Goal: Information Seeking & Learning: Learn about a topic

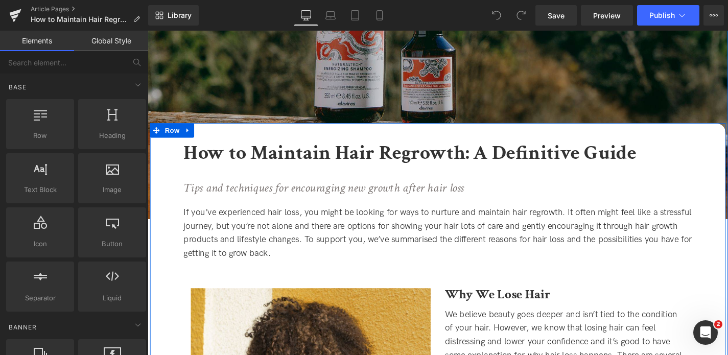
scroll to position [120, 0]
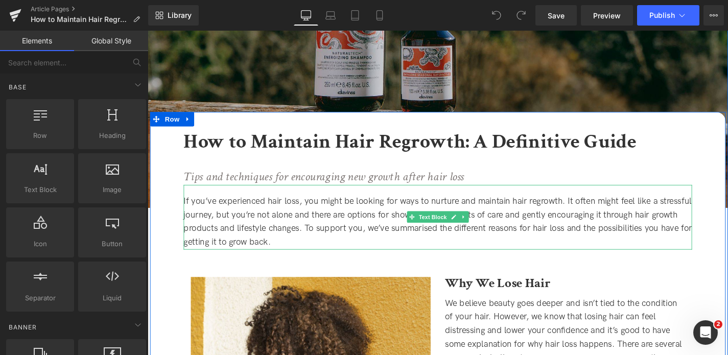
click at [312, 241] on div "If you’ve experienced hair loss, you might be looking for ways to nurture and m…" at bounding box center [456, 234] width 541 height 59
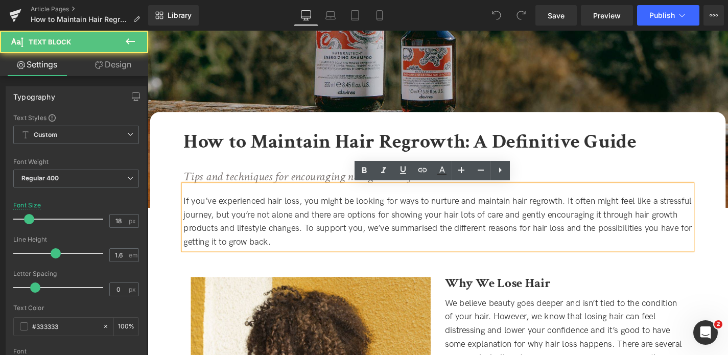
click at [368, 236] on div "If you’ve experienced hair loss, you might be looking for ways to nurture and m…" at bounding box center [456, 234] width 541 height 59
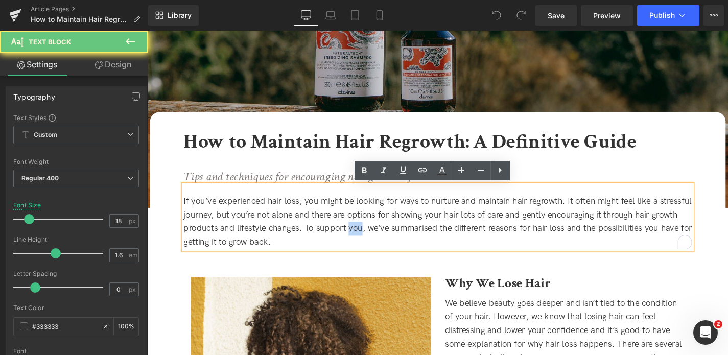
click at [444, 225] on div "If you’ve experienced hair loss, you might be looking for ways to nurture and m…" at bounding box center [456, 234] width 541 height 59
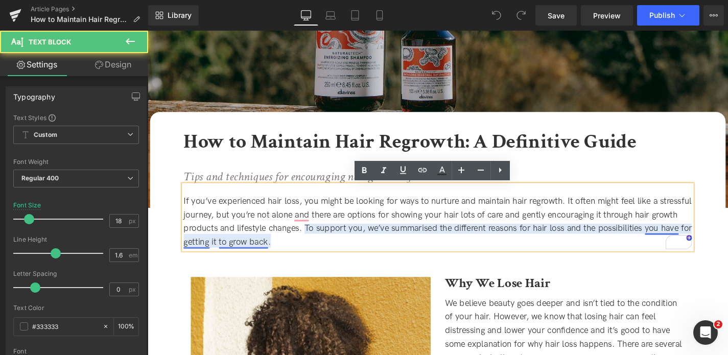
click at [246, 243] on div "If you’ve experienced hair loss, you might be looking for ways to nurture and m…" at bounding box center [456, 234] width 541 height 59
click at [688, 244] on div "If you’ve experienced hair loss, you might be looking for ways to nurture and m…" at bounding box center [456, 234] width 541 height 59
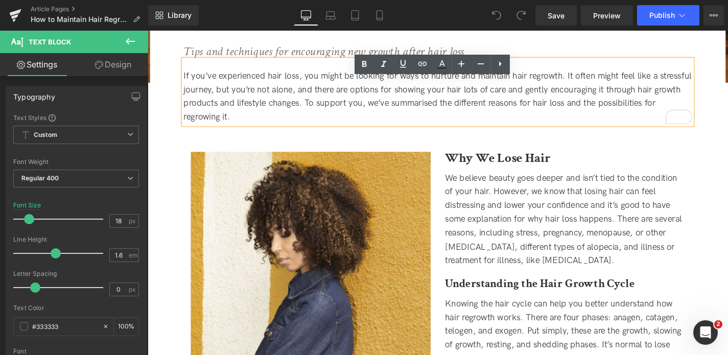
scroll to position [255, 0]
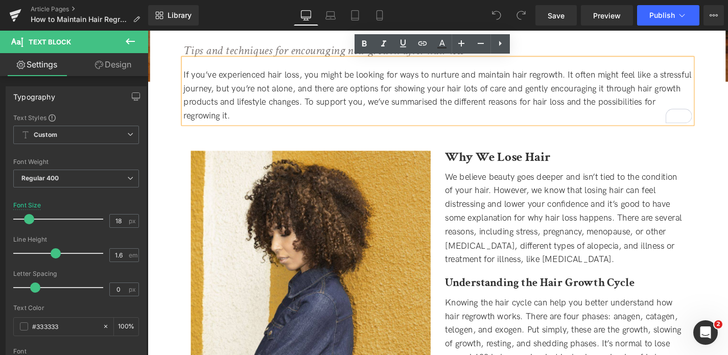
click at [547, 236] on div "We believe beauty goes deeper and isn’t tied to the condition of your hair. How…" at bounding box center [591, 230] width 255 height 103
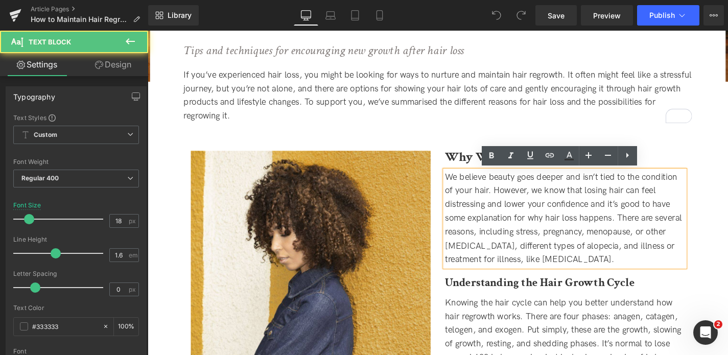
click at [579, 241] on div "We believe beauty goes deeper and isn’t tied to the condition of your hair. How…" at bounding box center [591, 230] width 255 height 103
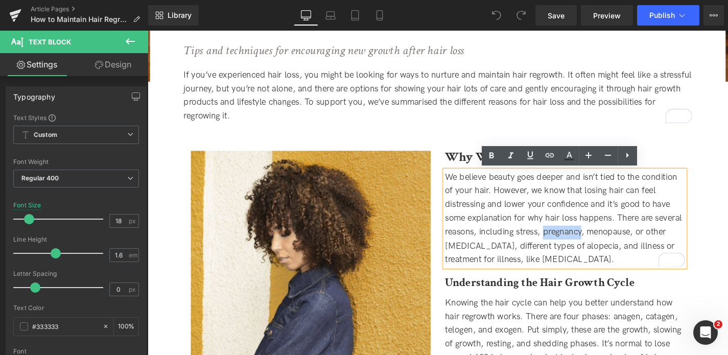
click at [641, 237] on div "We believe beauty goes deeper and isn’t tied to the condition of your hair. How…" at bounding box center [591, 230] width 255 height 103
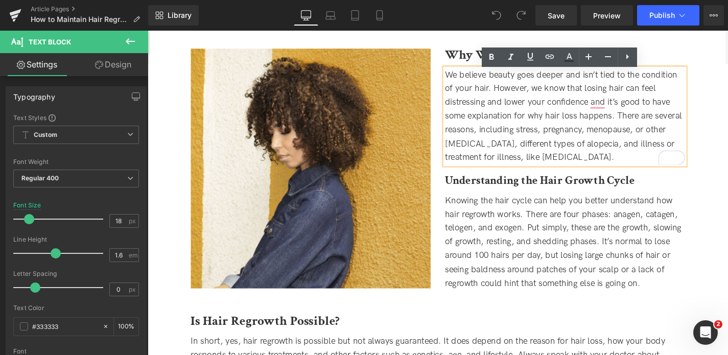
scroll to position [366, 0]
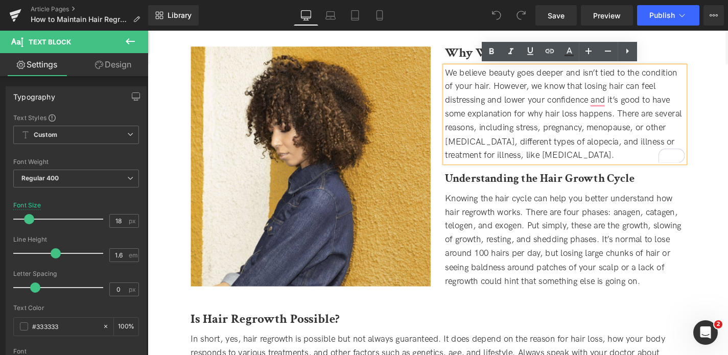
click at [594, 254] on div "Knowing the hair cycle can help you better understand how hair regrowth works. …" at bounding box center [591, 253] width 255 height 103
click at [594, 254] on span "Knowing the hair cycle can help you better understand how hair regrowth works. …" at bounding box center [590, 253] width 252 height 99
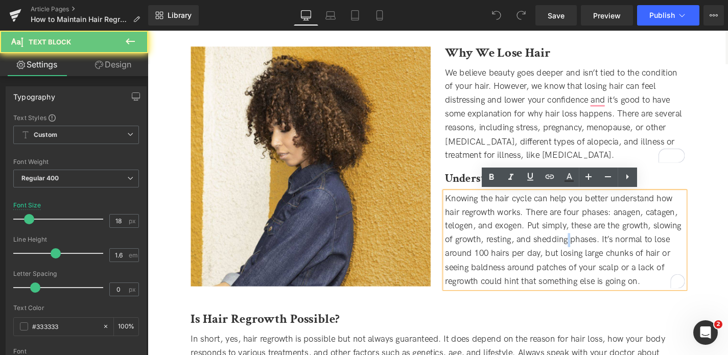
click at [632, 261] on div "Knowing the hair cycle can help you better understand how hair regrowth works. …" at bounding box center [591, 253] width 255 height 103
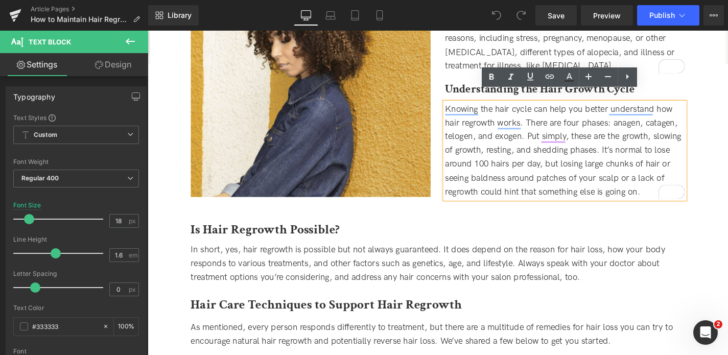
scroll to position [550, 0]
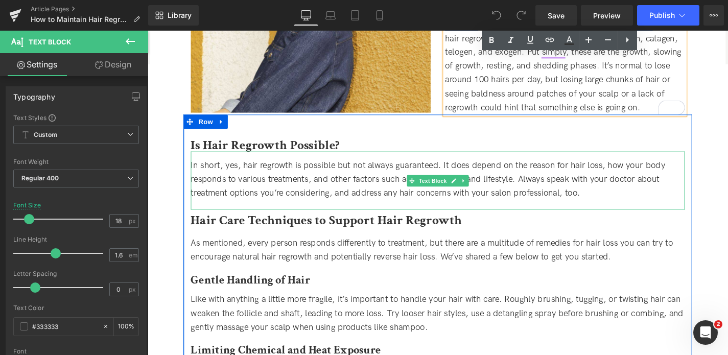
click at [577, 182] on div "In short, yes, hair regrowth is possible but not always guaranteed. It does dep…" at bounding box center [456, 189] width 526 height 44
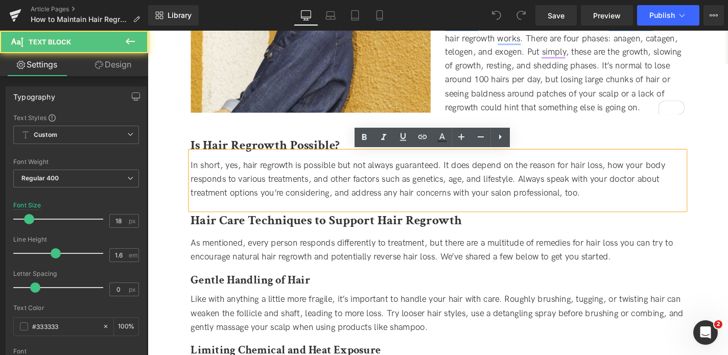
click at [398, 185] on div "In short, yes, hair regrowth is possible but not always guaranteed. It does dep…" at bounding box center [456, 189] width 526 height 44
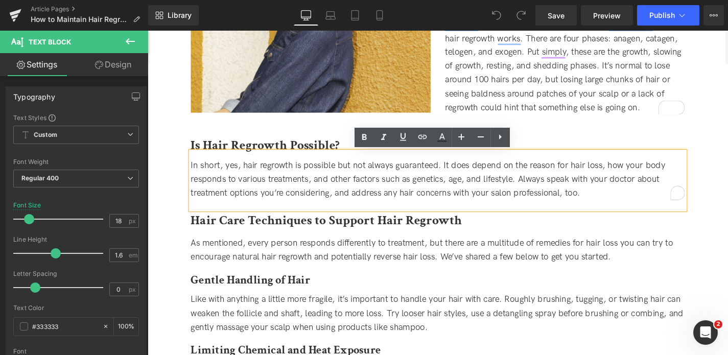
click at [507, 186] on div "In short, yes, hair regrowth is possible but not always guaranteed. It does dep…" at bounding box center [456, 189] width 526 height 44
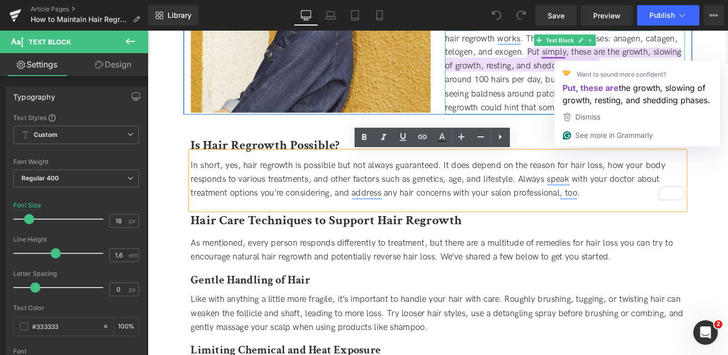
click at [522, 77] on div "Knowing the hair cycle can help you better understand how hair regrowth works. …" at bounding box center [591, 68] width 255 height 103
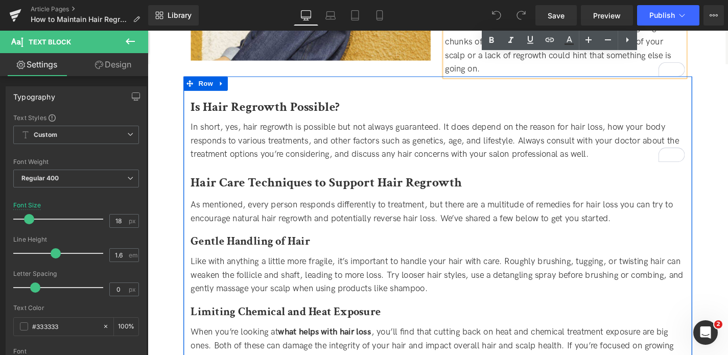
scroll to position [609, 0]
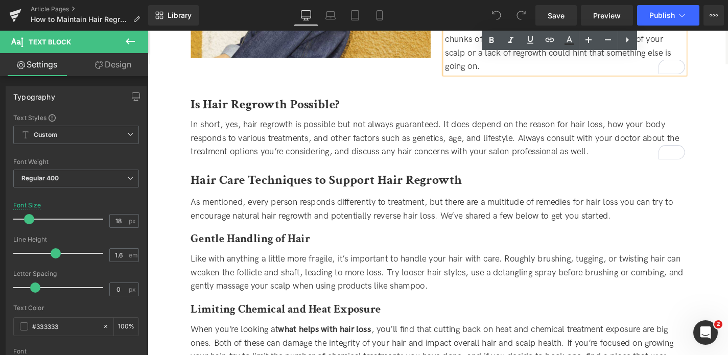
click at [434, 287] on div "Like with anything a little more fragile, it’s important to handle your hair wi…" at bounding box center [456, 285] width 526 height 52
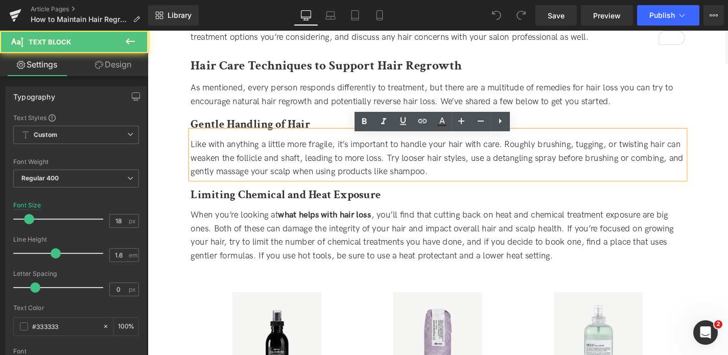
scroll to position [737, 0]
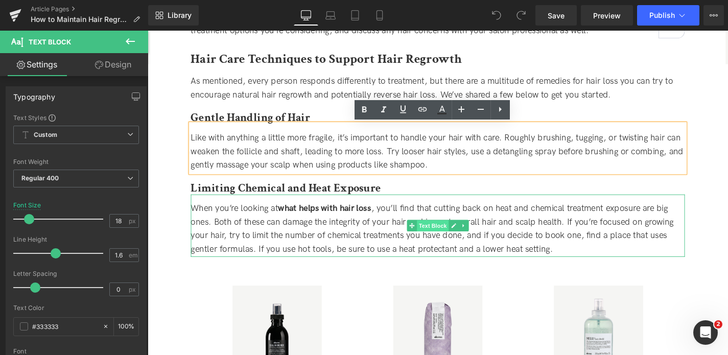
click at [434, 240] on span "Text Block" at bounding box center [451, 239] width 34 height 12
click at [355, 222] on strong "what helps with hair loss" at bounding box center [335, 219] width 99 height 11
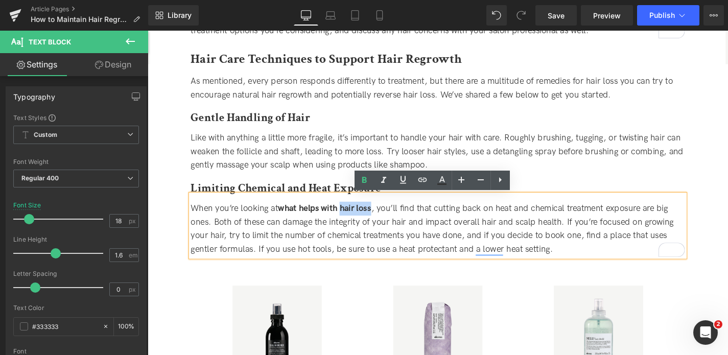
drag, startPoint x: 387, startPoint y: 223, endPoint x: 354, endPoint y: 220, distance: 33.3
click at [354, 220] on span "When you’re looking at what helps with hair loss , you’ll find that cutting bac…" at bounding box center [450, 241] width 514 height 55
click at [425, 178] on icon at bounding box center [422, 180] width 12 height 12
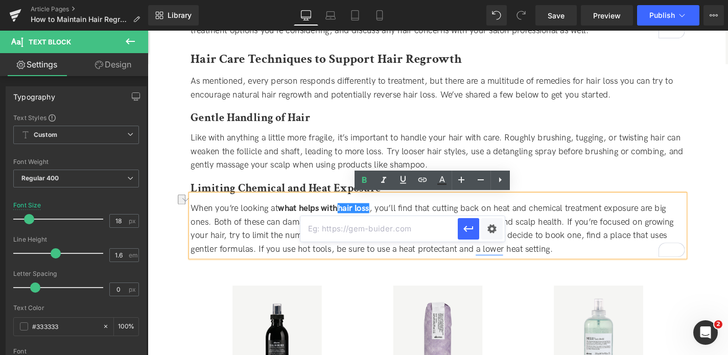
click at [393, 225] on input "text" at bounding box center [378, 229] width 157 height 26
paste input "[URL][DOMAIN_NAME]"
type input "[URL][DOMAIN_NAME]"
click at [474, 226] on button "button" at bounding box center [467, 228] width 21 height 21
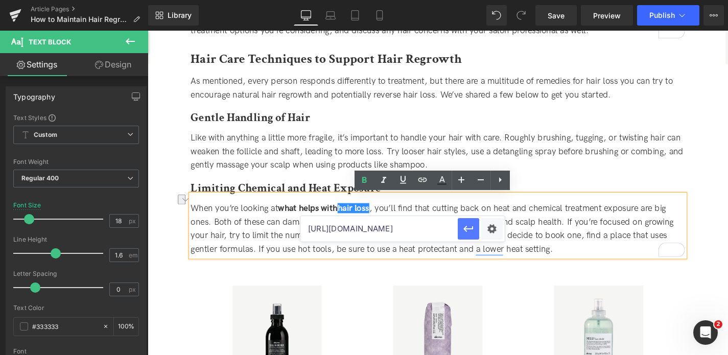
scroll to position [0, 0]
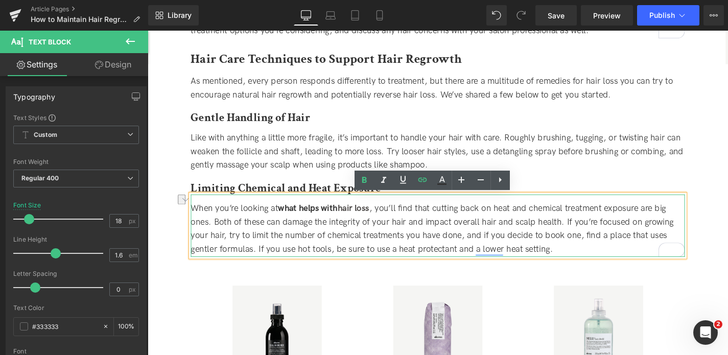
click at [424, 228] on div "When you’re looking at what helps with hair loss , you’ll find that cutting bac…" at bounding box center [456, 242] width 526 height 59
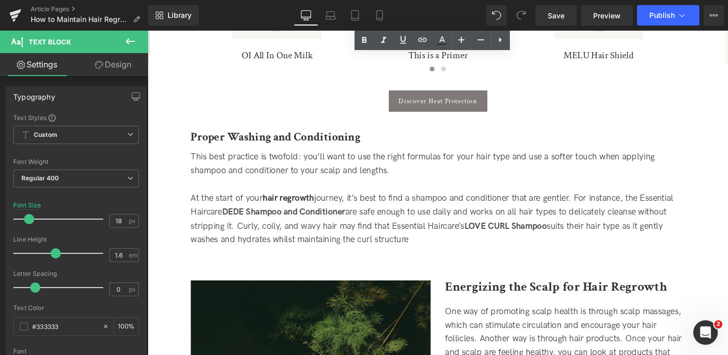
scroll to position [1095, 0]
click at [298, 209] on strong "hair regrowth" at bounding box center [297, 208] width 55 height 11
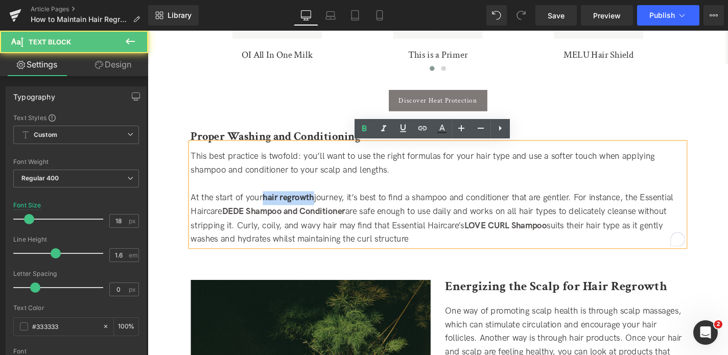
drag, startPoint x: 324, startPoint y: 208, endPoint x: 272, endPoint y: 208, distance: 52.1
click at [272, 208] on strong "hair regrowth" at bounding box center [297, 208] width 55 height 11
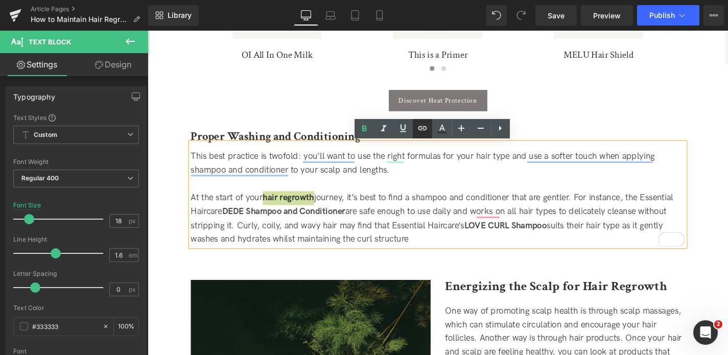
click at [422, 129] on icon at bounding box center [422, 128] width 12 height 12
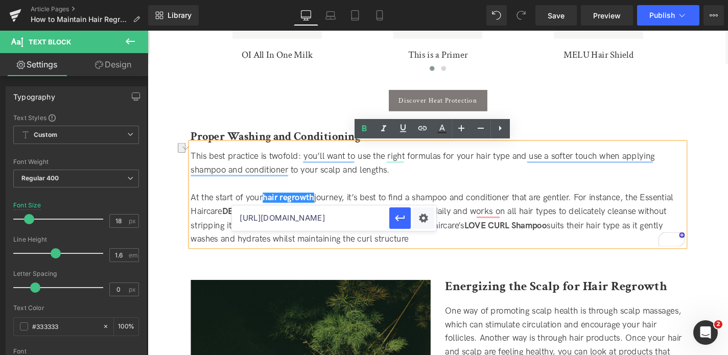
click at [317, 217] on input "https://uk.davines.com/collections/hair-loss" at bounding box center [310, 218] width 157 height 26
paste input "https://uk.davines.com/collections/hair-growth"
type input "https://uk.davines.com/collections/hair-growth"
click at [400, 218] on icon "button" at bounding box center [400, 218] width 10 height 6
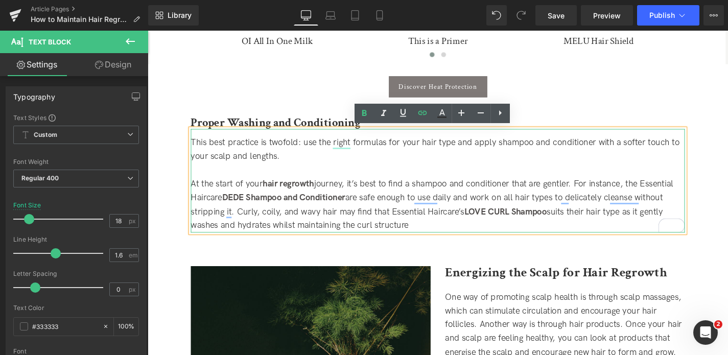
scroll to position [1111, 0]
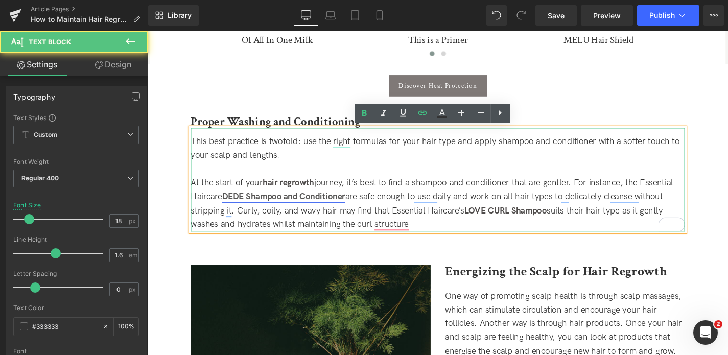
click at [305, 210] on link "DEDE Shampoo and Conditioner" at bounding box center [292, 207] width 131 height 11
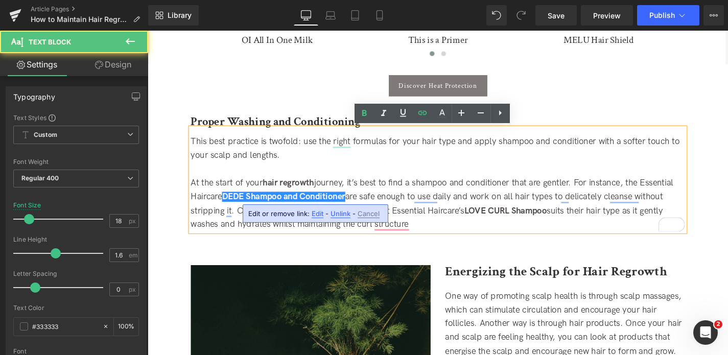
click at [433, 189] on div "At the start of your hair regrowth journey, it’s best to find a shampoo and con…" at bounding box center [456, 215] width 526 height 59
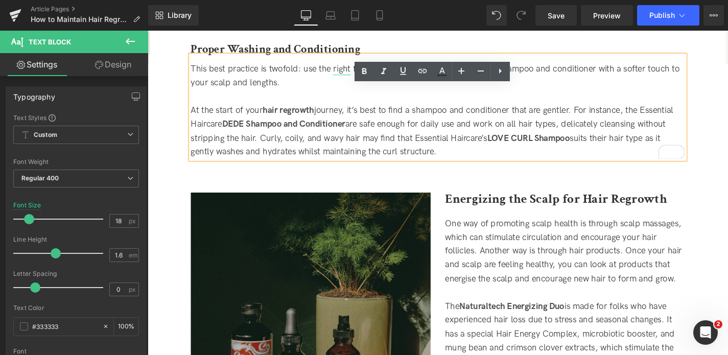
scroll to position [1230, 0]
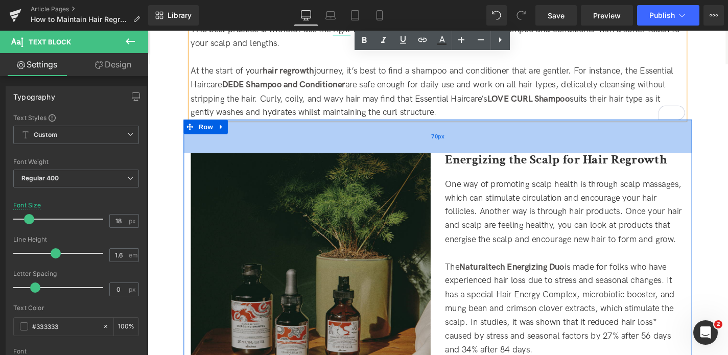
click at [516, 160] on div "70px" at bounding box center [456, 144] width 541 height 36
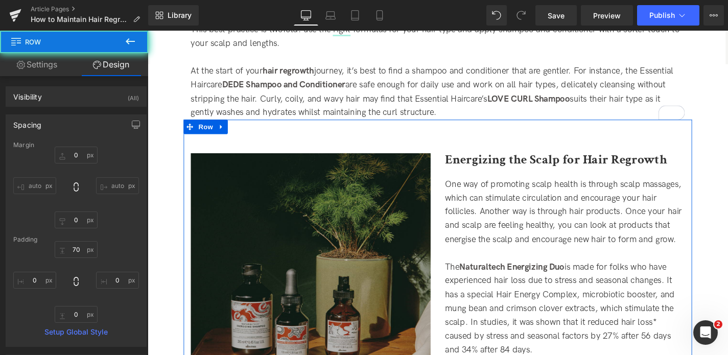
click at [516, 169] on b "Energizing the Scalp for Hair Regrowth" at bounding box center [582, 168] width 236 height 18
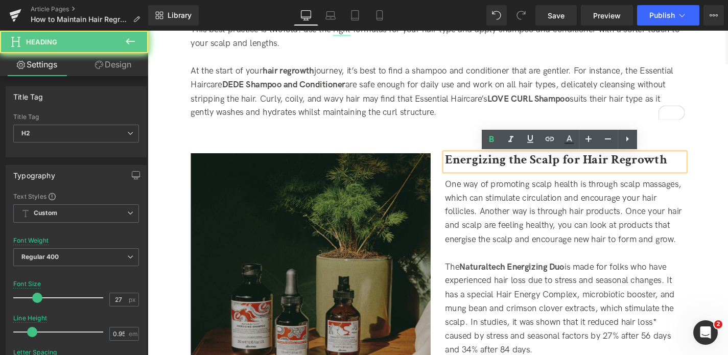
click at [506, 168] on b "Energizing the Scalp for Hair Regrowth" at bounding box center [582, 168] width 236 height 18
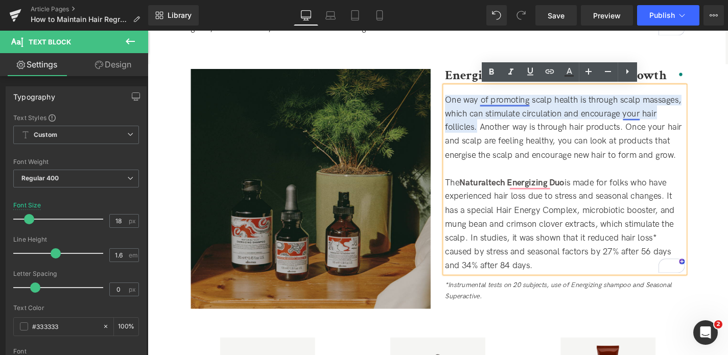
click at [533, 106] on span "One way of promoting scalp health is through scalp massages, which can stimulat…" at bounding box center [590, 133] width 252 height 69
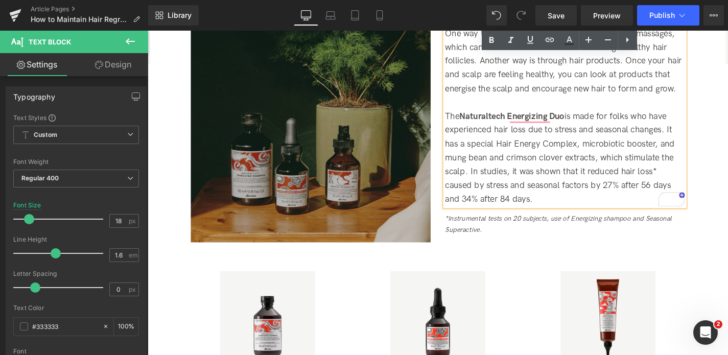
scroll to position [1397, 0]
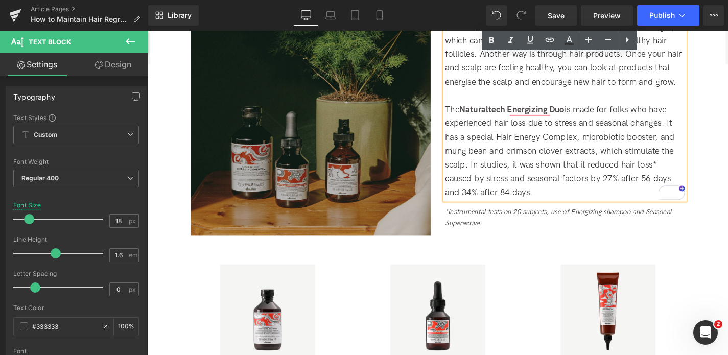
click at [607, 232] on div "*Instrumental tests on 20 subjects, use of Energizing shampoo and Seasonal Supe…" at bounding box center [591, 230] width 255 height 23
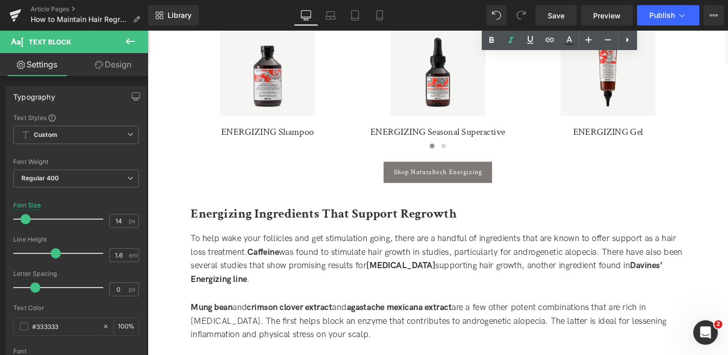
scroll to position [1722, 0]
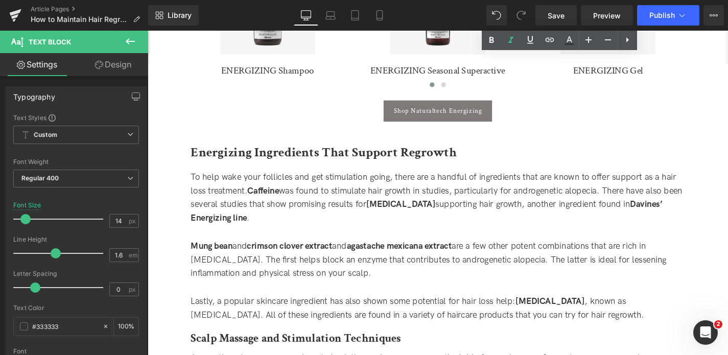
click at [335, 204] on div "To help wake your follicles and get stimulation going, there are a handful of i…" at bounding box center [456, 209] width 526 height 59
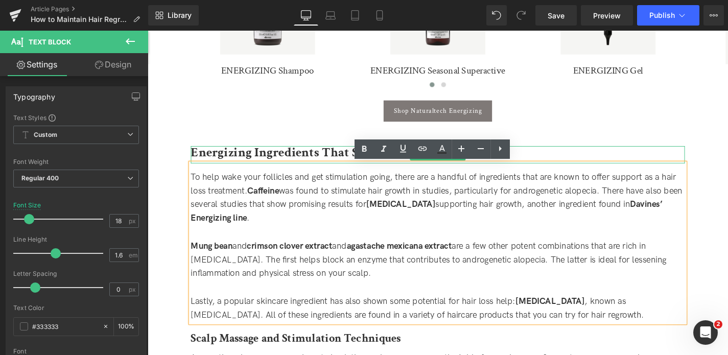
click at [237, 162] on b "Energizing Ingredients That Support Regrowth" at bounding box center [334, 160] width 283 height 18
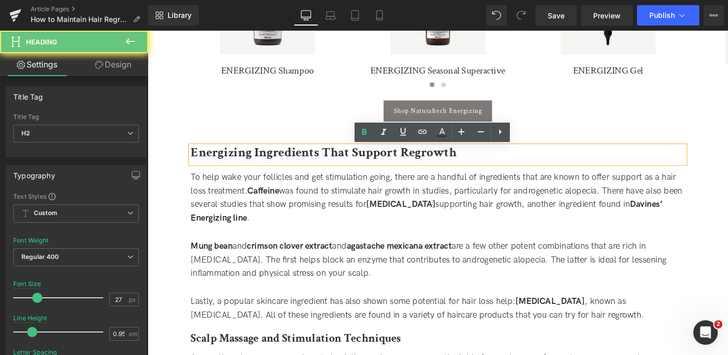
click at [235, 162] on b "Energizing Ingredients That Support Regrowth" at bounding box center [334, 160] width 283 height 18
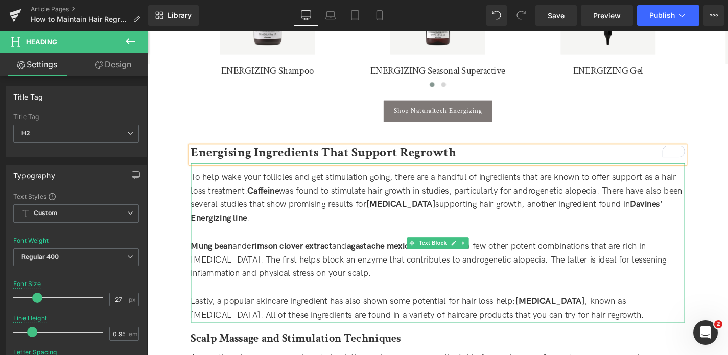
click at [569, 202] on div "To help wake your follicles and get stimulation going, there are a handful of i…" at bounding box center [456, 209] width 526 height 59
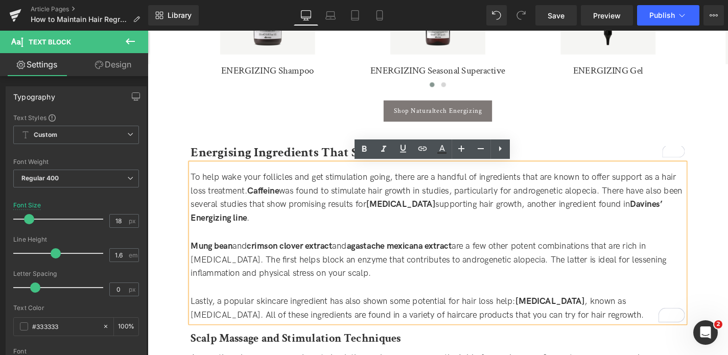
click at [567, 224] on div "To help wake your follicles and get stimulation going, there are a handful of i…" at bounding box center [456, 209] width 526 height 59
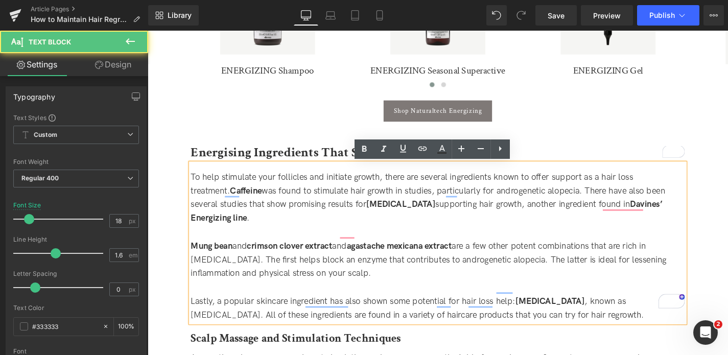
click at [614, 216] on strong "Davines’ Energizing line" at bounding box center [444, 223] width 502 height 26
drag, startPoint x: 691, startPoint y: 217, endPoint x: 595, endPoint y: 217, distance: 95.5
click at [595, 217] on div "To help stimulate your follicles and initiate growth, there are several ingredi…" at bounding box center [456, 209] width 526 height 59
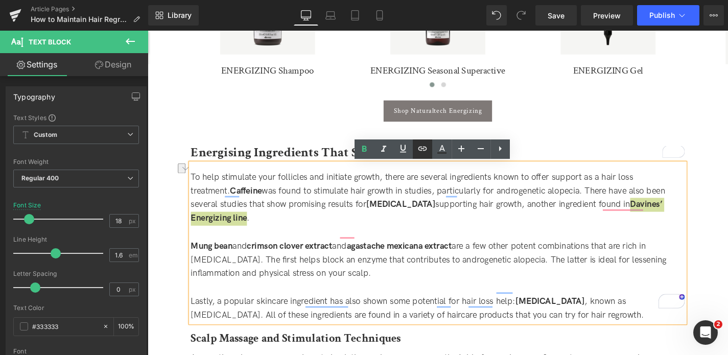
click at [421, 150] on icon at bounding box center [422, 149] width 9 height 4
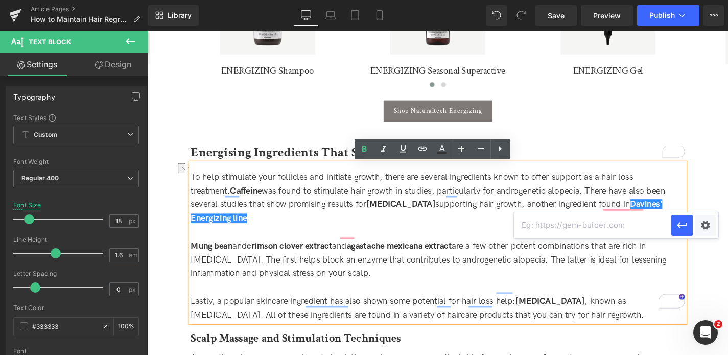
click at [533, 222] on input "text" at bounding box center [592, 225] width 157 height 26
paste input "https://uk.davines.com/collections/naturaltech/energizing"
type input "https://uk.davines.com/collections/naturaltech/energizing"
click at [682, 224] on icon "button" at bounding box center [681, 225] width 12 height 12
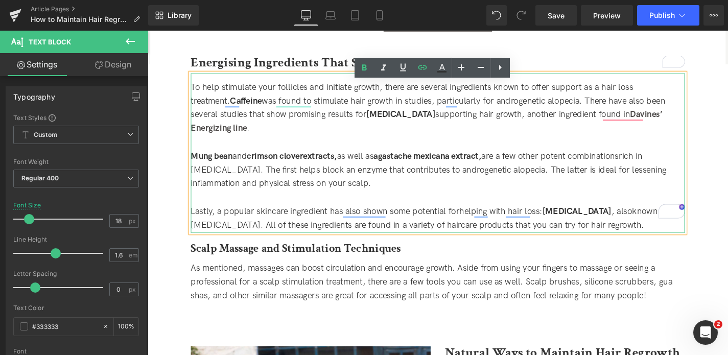
scroll to position [1807, 0]
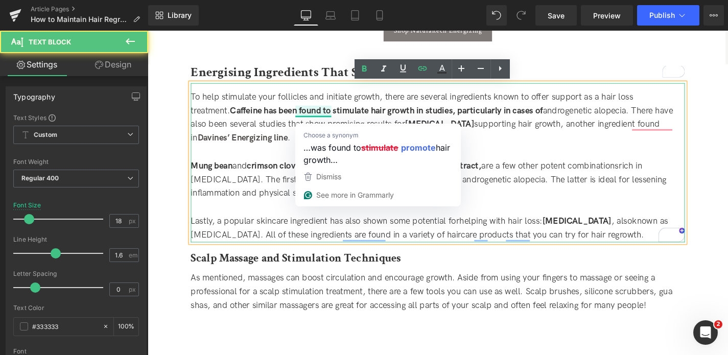
click at [543, 162] on div "To enrich screen reader interactions, please activate Accessibility in Grammarl…" at bounding box center [456, 160] width 526 height 15
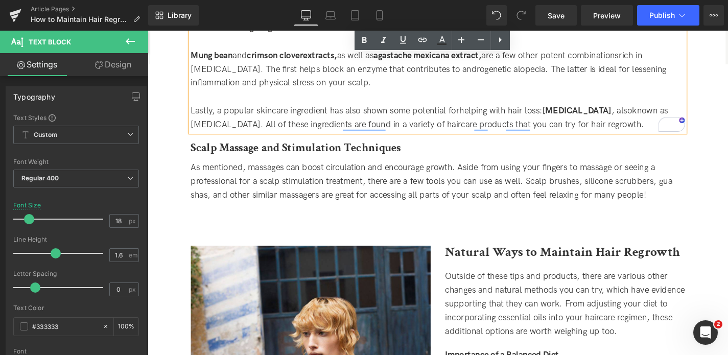
scroll to position [1926, 0]
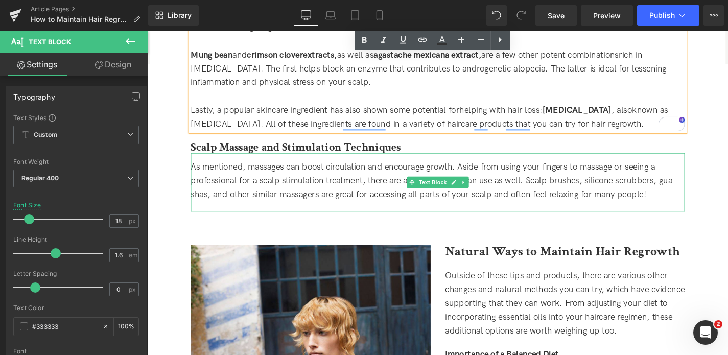
click at [394, 185] on span "As mentioned, massages can boost circulation and encourage growth. Aside from u…" at bounding box center [449, 190] width 513 height 40
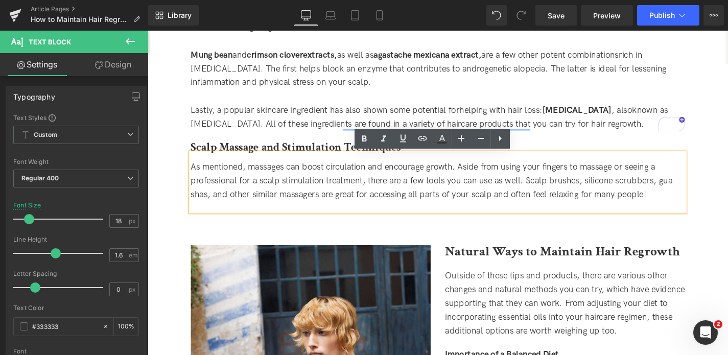
click at [444, 177] on span "As mentioned, massages can boost circulation and encourage growth. Aside from u…" at bounding box center [449, 190] width 513 height 40
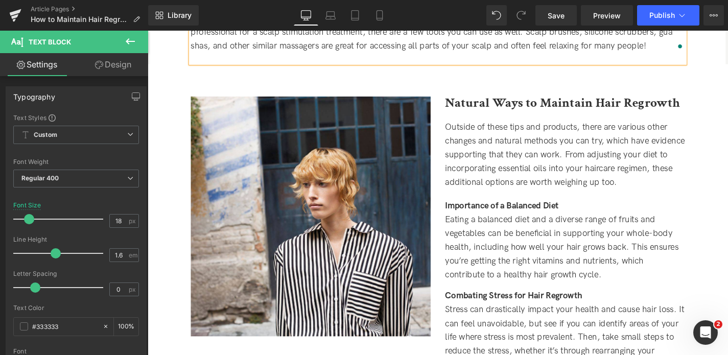
scroll to position [2088, 0]
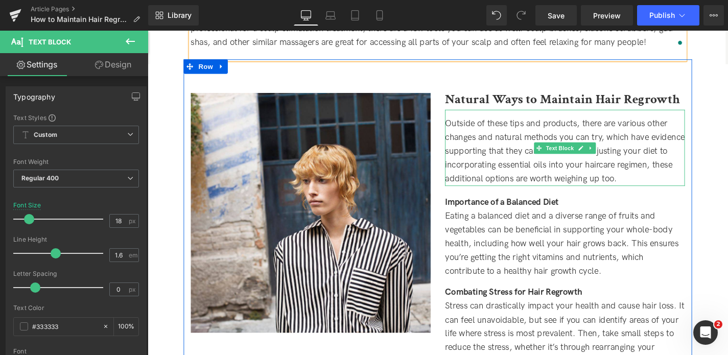
click at [510, 166] on div "Outside of these tips and products, there are various other changes and natural…" at bounding box center [591, 160] width 255 height 74
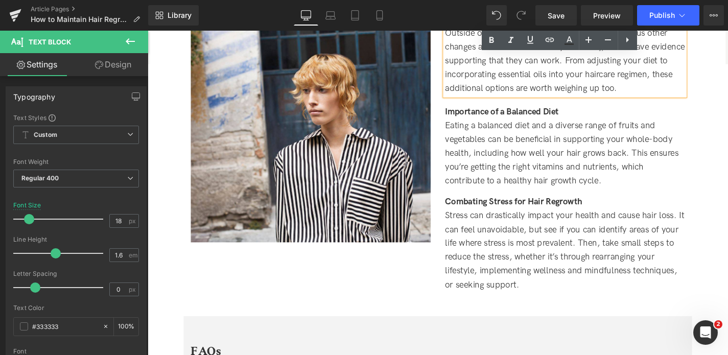
scroll to position [2185, 0]
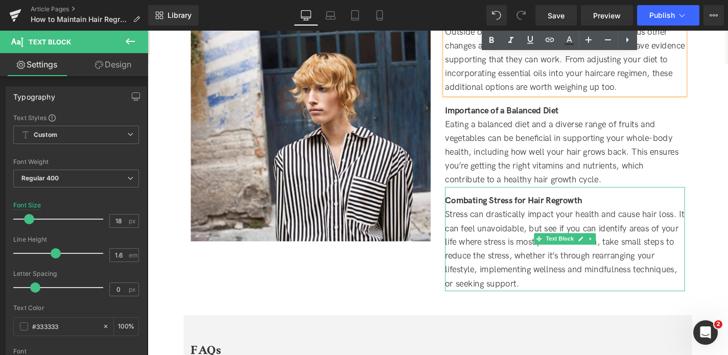
click at [512, 259] on span "Stress can drastically impact your health and cause hair loss. It can feel unav…" at bounding box center [591, 263] width 255 height 84
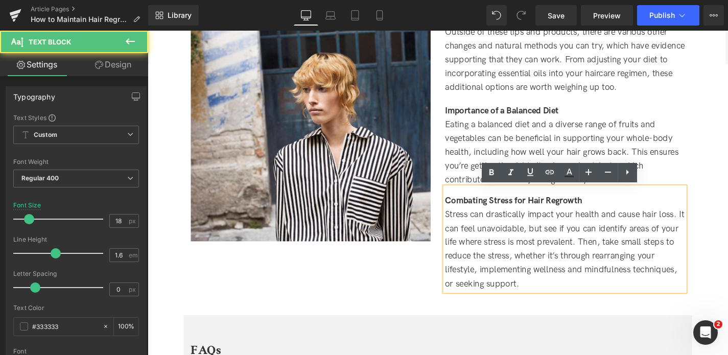
click at [520, 148] on span "Eating a balanced diet and a diverse range of fruits and vegetables can be bene…" at bounding box center [588, 159] width 249 height 69
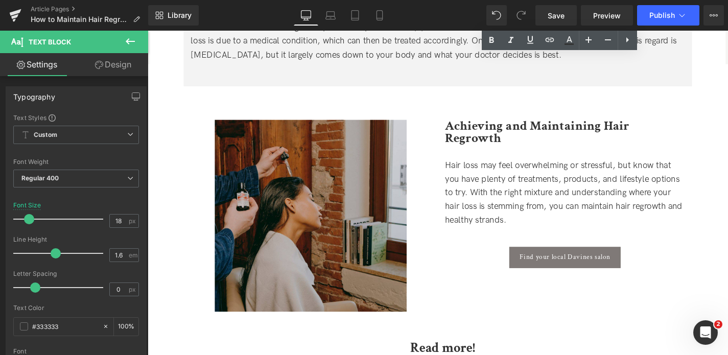
scroll to position [2764, 0]
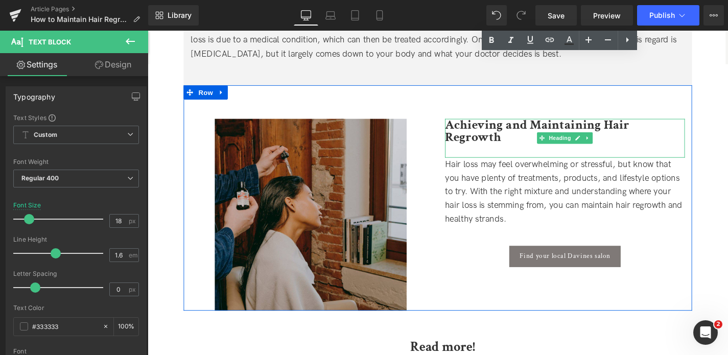
click at [579, 130] on b "Achieving and Maintaining Hair Regrowth" at bounding box center [562, 137] width 196 height 31
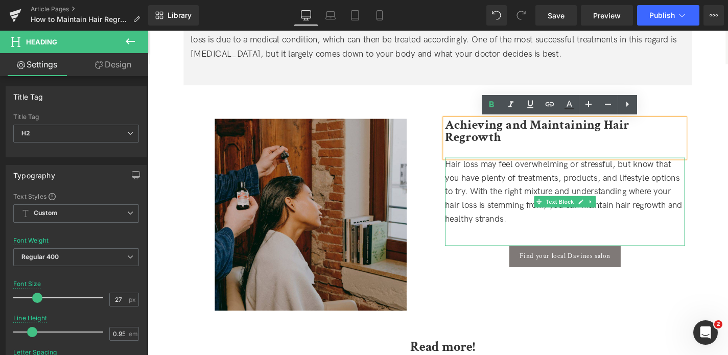
click at [521, 192] on span "Hair loss may feel overwhelming or stressful, but know that you have plenty of …" at bounding box center [590, 201] width 253 height 69
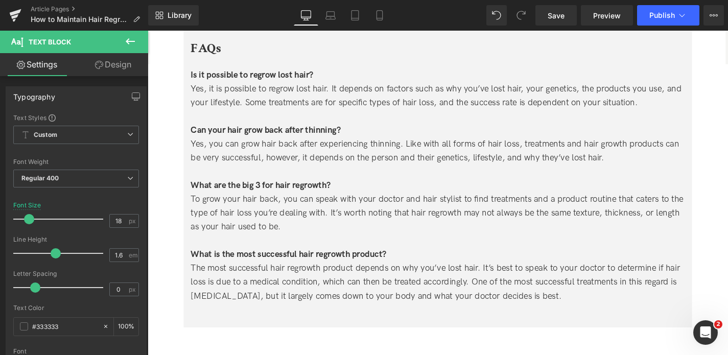
scroll to position [2238, 0]
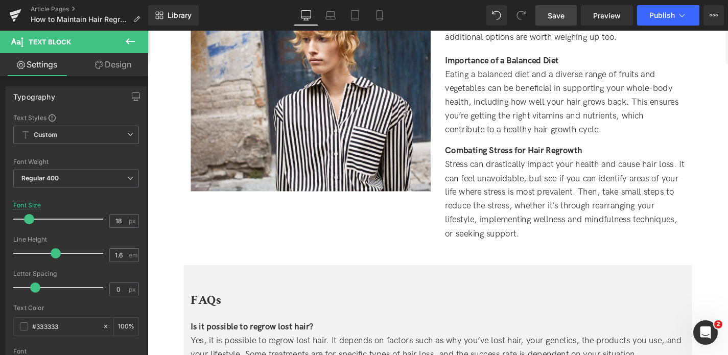
click at [563, 16] on span "Save" at bounding box center [555, 15] width 17 height 11
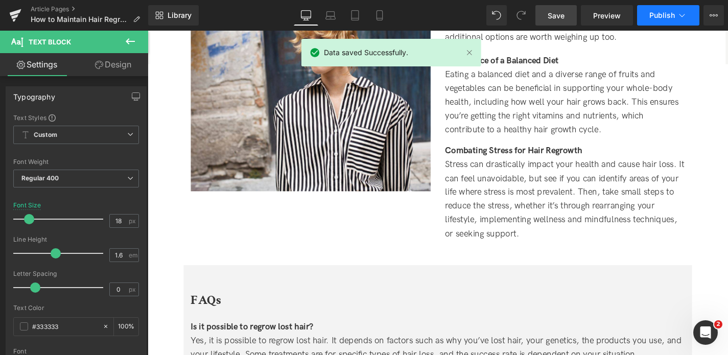
click at [679, 15] on icon at bounding box center [681, 15] width 10 height 10
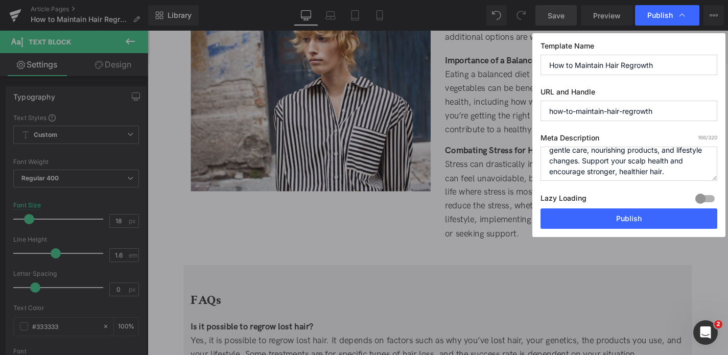
scroll to position [21, 0]
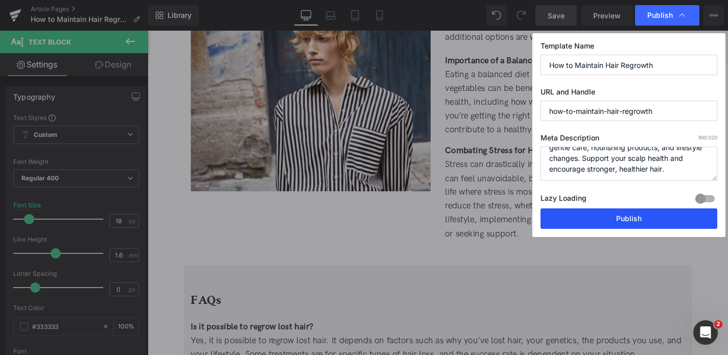
click at [646, 217] on button "Publish" at bounding box center [628, 218] width 177 height 20
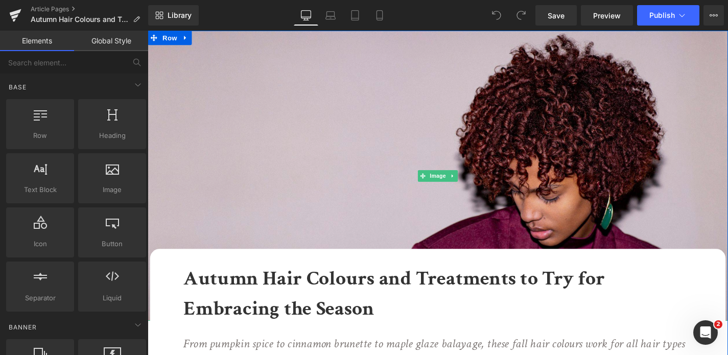
scroll to position [163, 0]
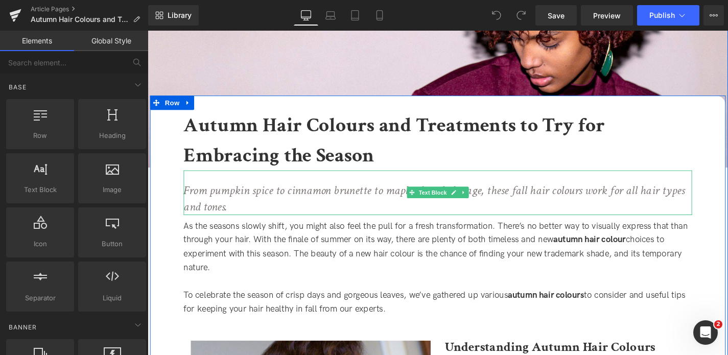
click at [549, 200] on icon "From pumpkin spice to cinnamon brunette to maple glaze balayage, these fall hai…" at bounding box center [453, 208] width 534 height 35
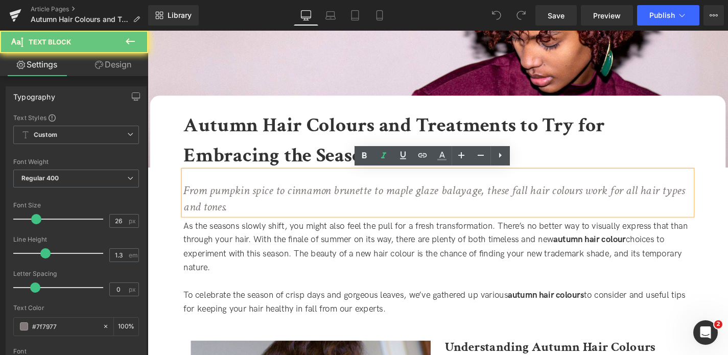
click at [550, 201] on icon "From pumpkin spice to cinnamon brunette to maple glaze balayage, these fall hai…" at bounding box center [453, 208] width 534 height 35
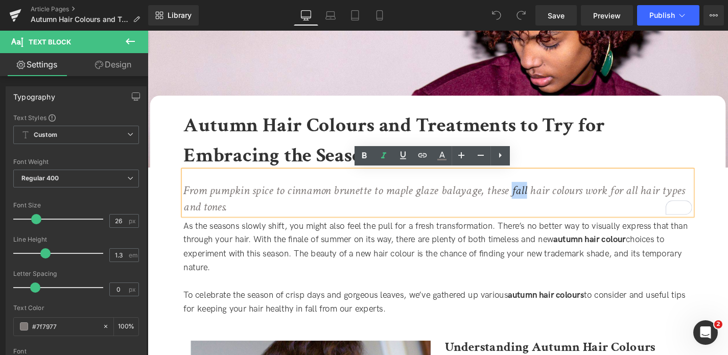
drag, startPoint x: 548, startPoint y: 201, endPoint x: 535, endPoint y: 200, distance: 13.3
click at [535, 200] on icon "From pumpkin spice to cinnamon brunette to maple glaze balayage, these fall hai…" at bounding box center [453, 208] width 534 height 35
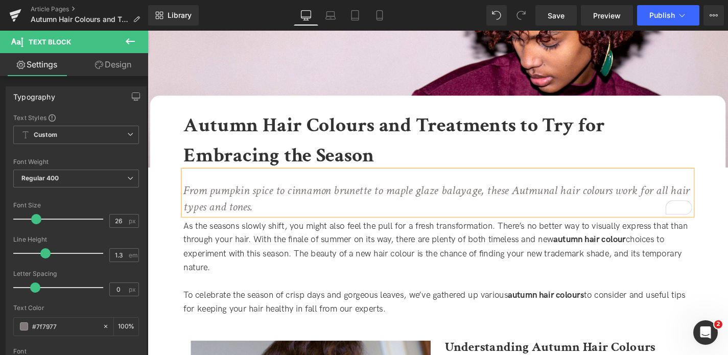
click at [543, 223] on p "From pumpkin spice to cinnamon brunette to maple glaze balayage, these Autmunal…" at bounding box center [456, 209] width 541 height 35
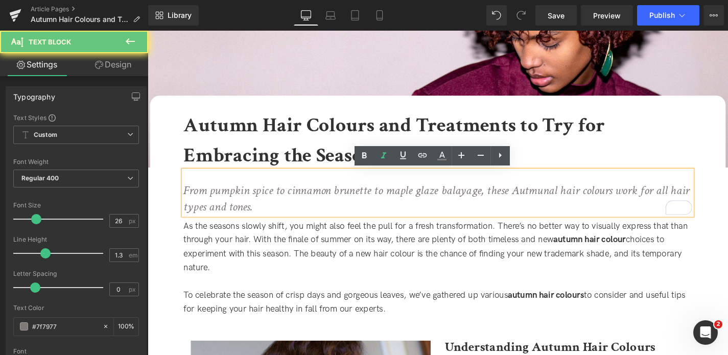
click at [560, 196] on icon "From pumpkin spice to cinnamon brunette to maple glaze balayage, these Autmunal…" at bounding box center [455, 208] width 539 height 35
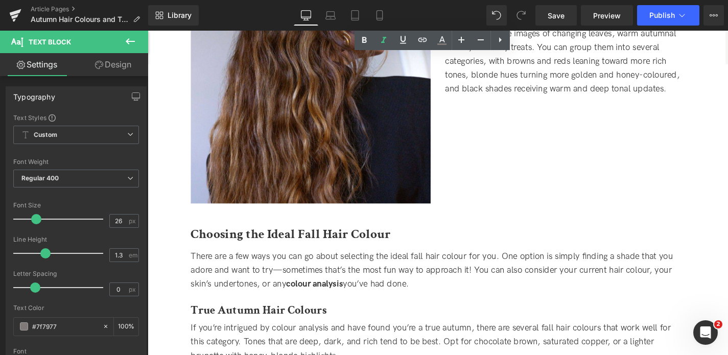
scroll to position [594, 0]
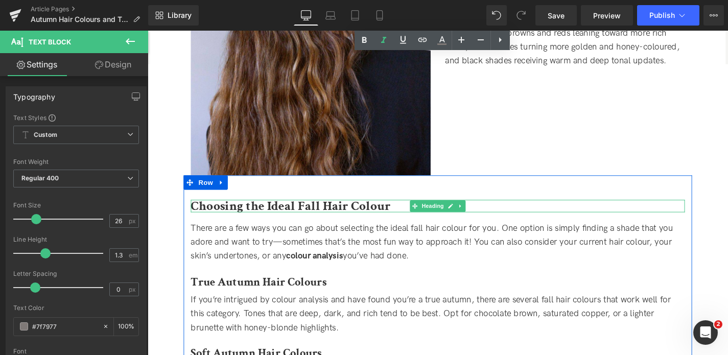
click at [328, 222] on div at bounding box center [456, 223] width 526 height 3
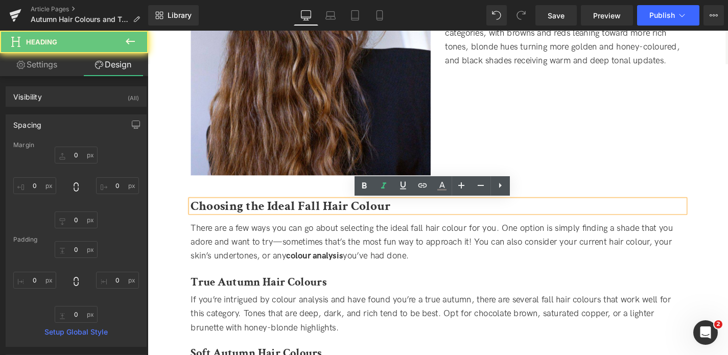
click at [327, 216] on b "Choosing the Ideal Fall Hair Colour" at bounding box center [299, 217] width 212 height 18
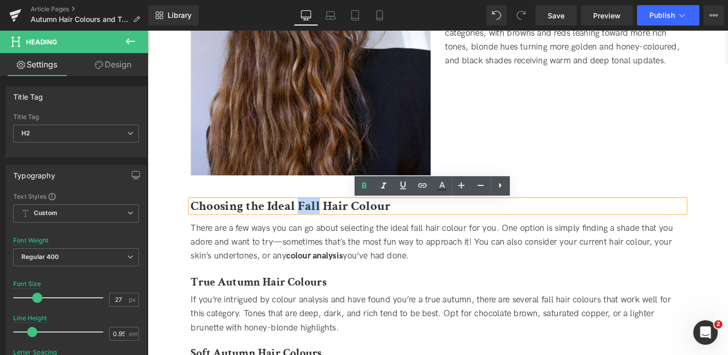
drag, startPoint x: 327, startPoint y: 217, endPoint x: 305, endPoint y: 217, distance: 22.5
click at [305, 217] on b "Choosing the Ideal Fall Hair Colour" at bounding box center [299, 217] width 212 height 18
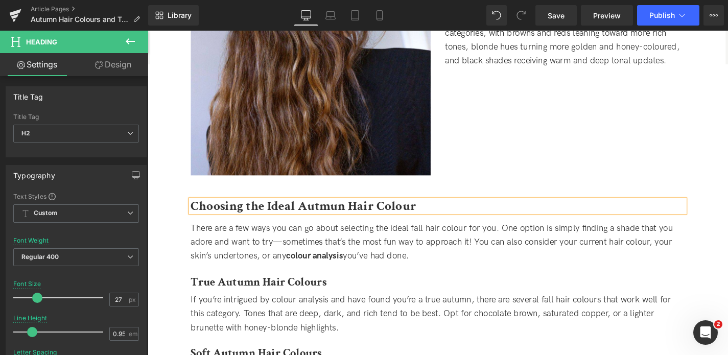
click at [337, 217] on b "Choosing the Ideal Autmun Hair Colour" at bounding box center [312, 217] width 239 height 18
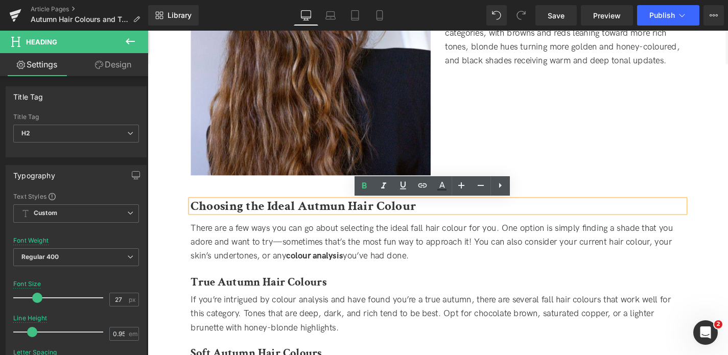
click at [329, 219] on b "Choosing the Ideal Autmun Hair Colour" at bounding box center [312, 217] width 239 height 18
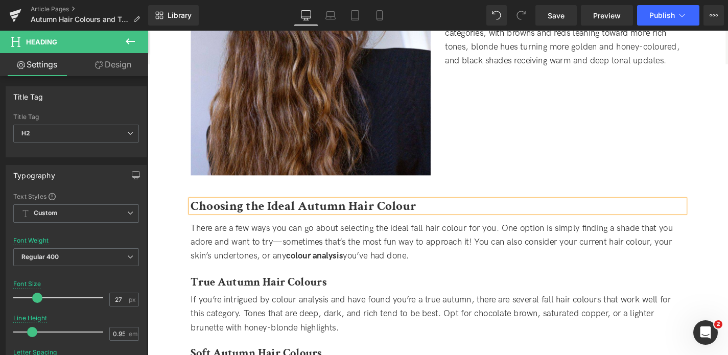
click at [371, 272] on span "you’ve had done." at bounding box center [390, 270] width 70 height 11
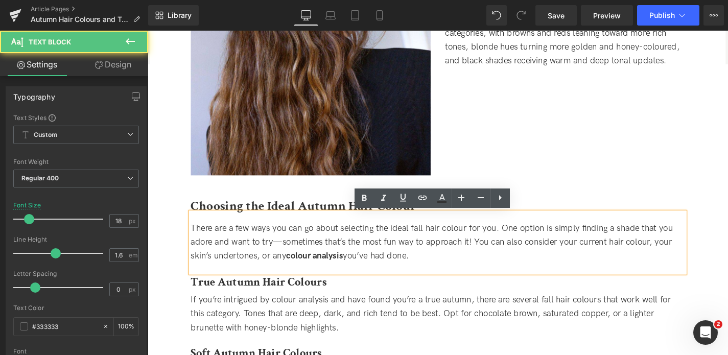
click at [333, 216] on b "Choosing the Ideal Autumn Hair Colour" at bounding box center [313, 217] width 240 height 18
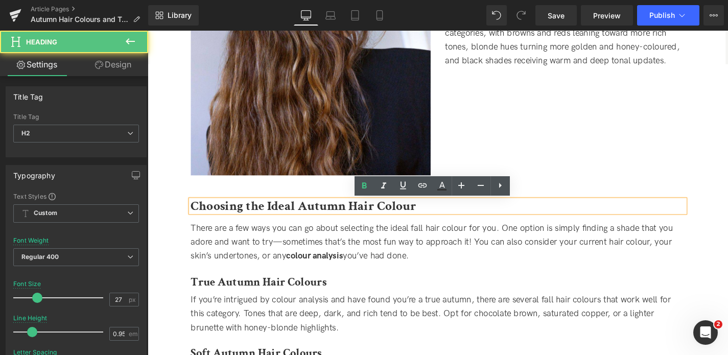
click at [344, 216] on b "Choosing the Ideal Autumn Hair Colour" at bounding box center [313, 217] width 240 height 18
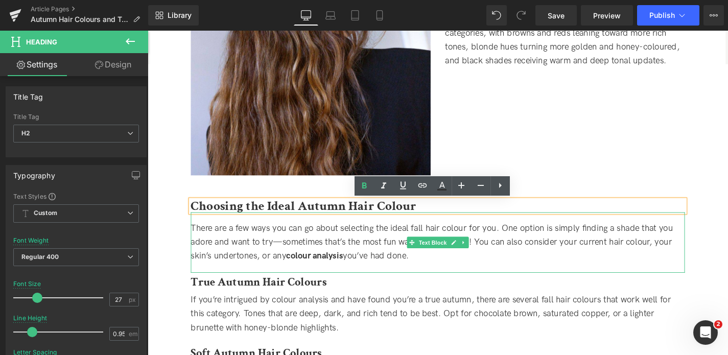
click at [287, 255] on span "There are a few ways you can go about selecting the ideal fall hair colour for …" at bounding box center [449, 256] width 513 height 40
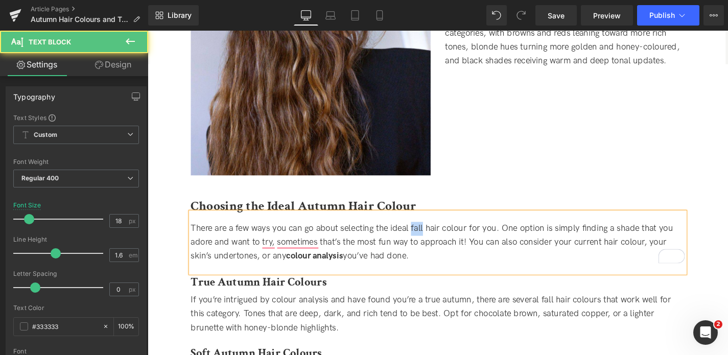
drag, startPoint x: 440, startPoint y: 243, endPoint x: 427, endPoint y: 242, distance: 12.3
click at [427, 242] on span "There are a few ways you can go about selecting the ideal fall hair colour for …" at bounding box center [449, 256] width 513 height 40
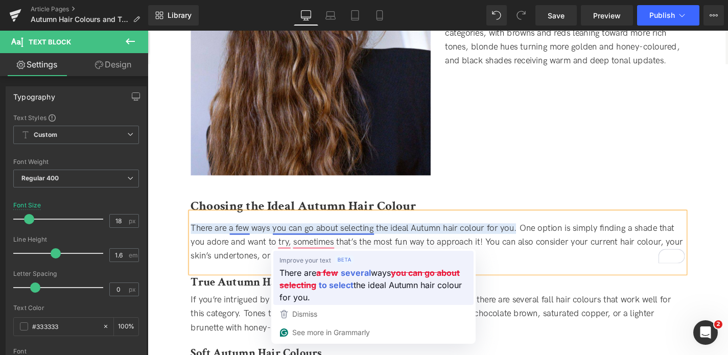
click at [426, 287] on span "the ideal Autumn hair colour for you." at bounding box center [370, 290] width 182 height 25
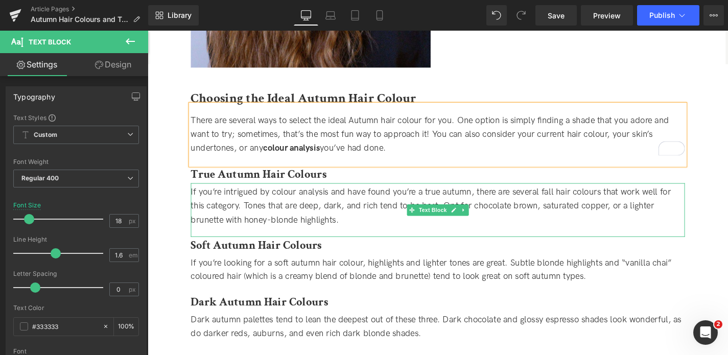
scroll to position [716, 0]
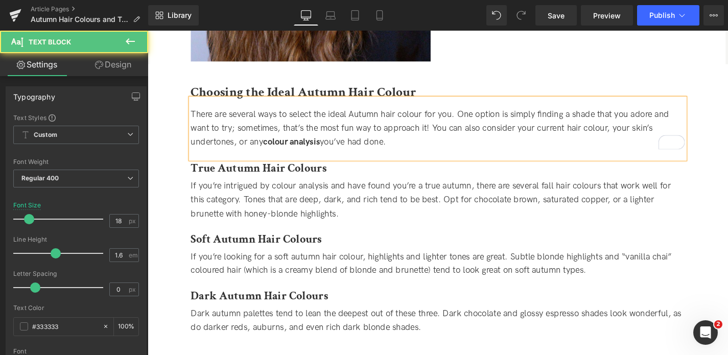
click at [368, 119] on span "There are several ways to select the ideal Autumn hair colour for you. One opti…" at bounding box center [447, 134] width 509 height 40
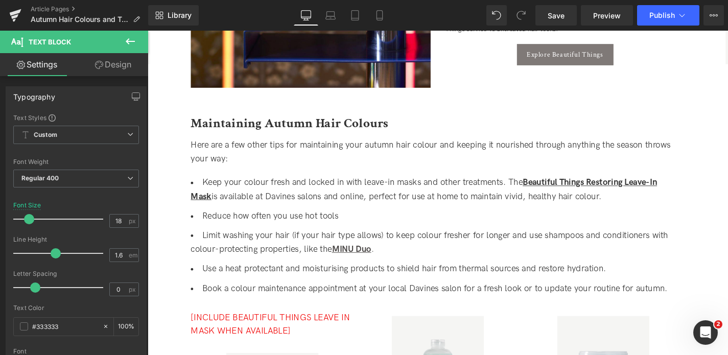
scroll to position [1609, 0]
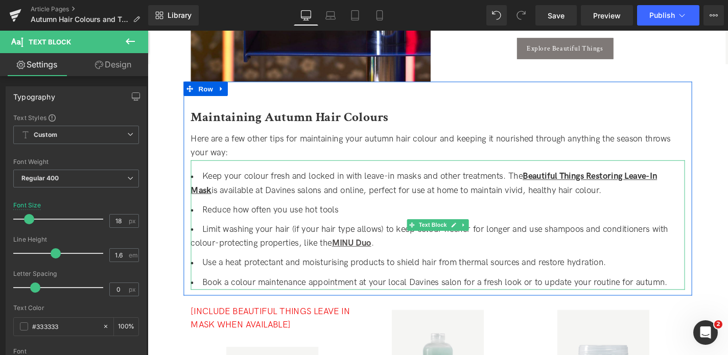
click at [394, 190] on li "Keep your colour fresh and locked in with leave-in masks and other treatments. …" at bounding box center [456, 194] width 526 height 30
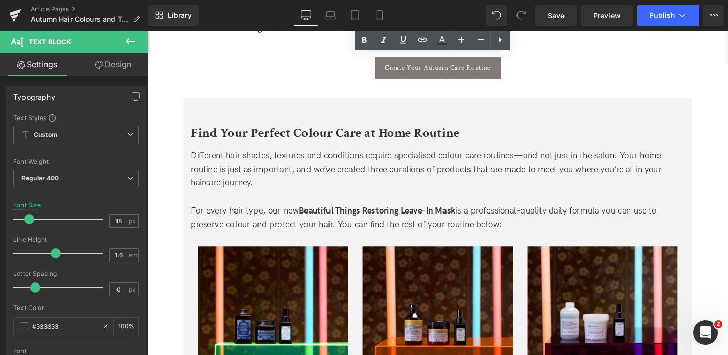
scroll to position [2070, 0]
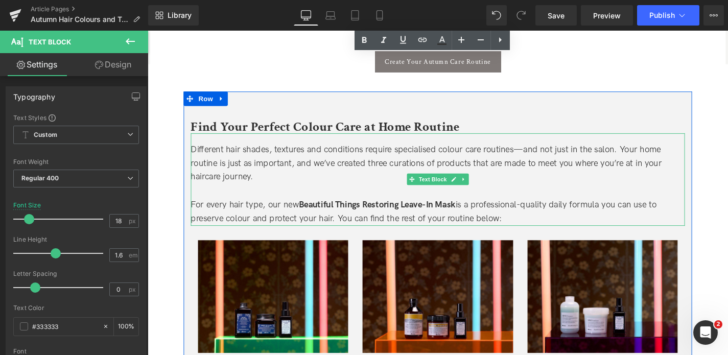
click at [546, 157] on span "Different hair shades, textures and conditions require specialised colour care …" at bounding box center [443, 172] width 501 height 40
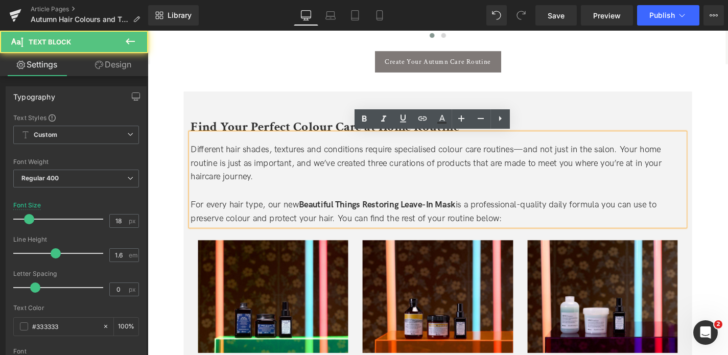
click at [547, 158] on span "Different hair shades, textures and conditions require specialised colour care …" at bounding box center [443, 172] width 501 height 40
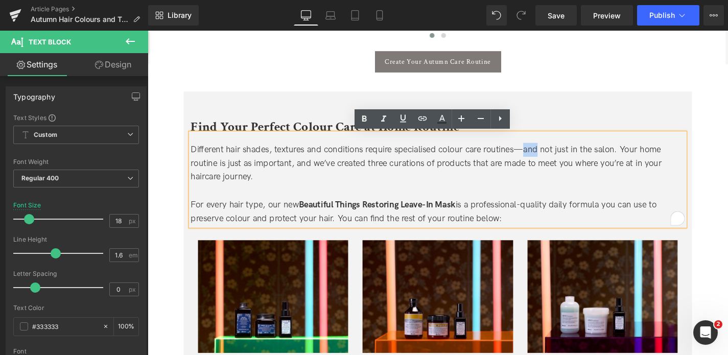
click at [549, 157] on span "Different hair shades, textures and conditions require specialised colour care …" at bounding box center [443, 172] width 501 height 40
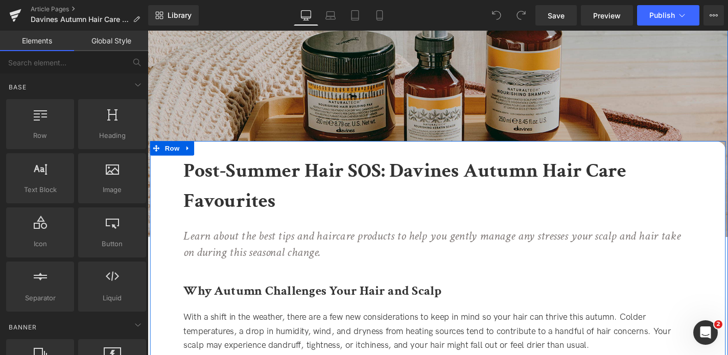
scroll to position [37, 0]
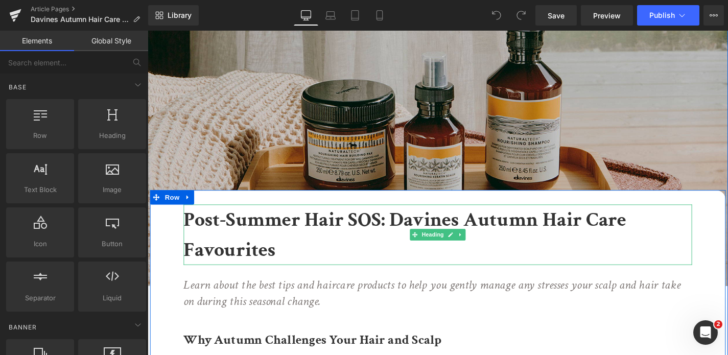
click at [390, 237] on b "Post-Summer Hair SOS: Davines Autumn Hair Care Favourites" at bounding box center [421, 248] width 471 height 60
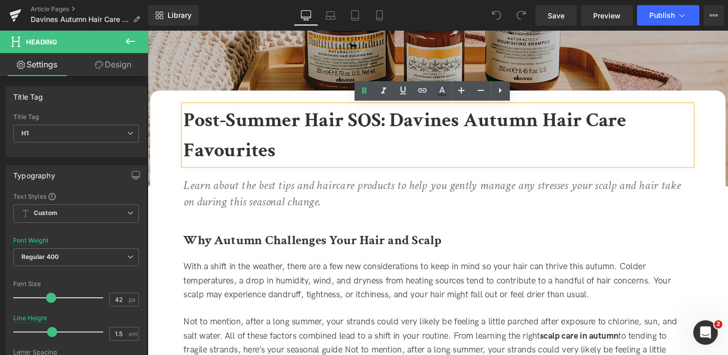
scroll to position [242, 0]
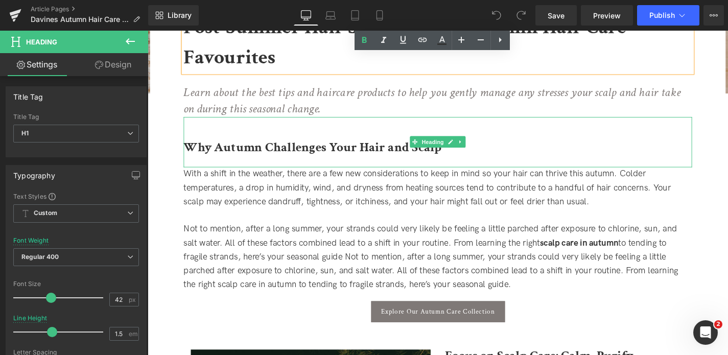
click at [361, 158] on b "Why Autumn Challenges Your Hair and Scalp" at bounding box center [323, 155] width 275 height 18
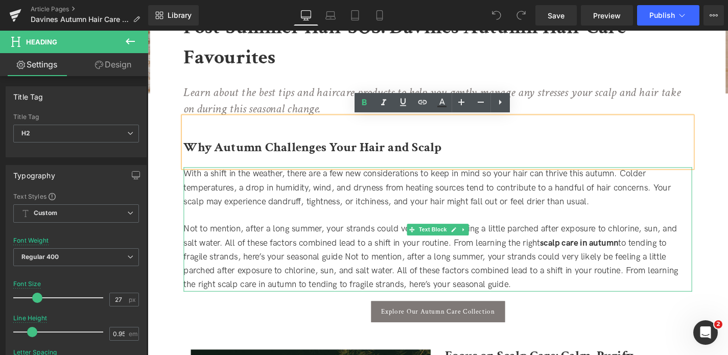
click at [333, 261] on span "Not to mention, after a long summer, your strands could very likely be feeling …" at bounding box center [449, 270] width 526 height 69
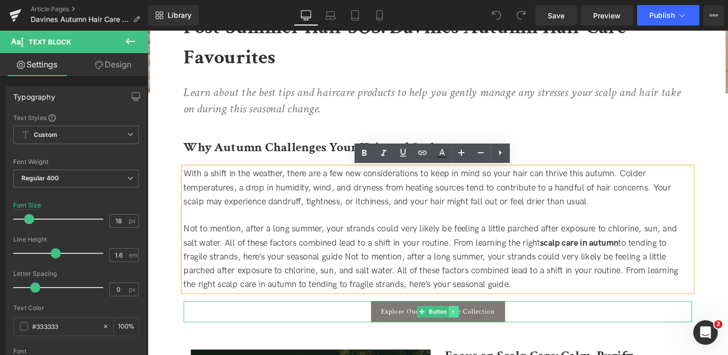
click at [471, 331] on icon at bounding box center [474, 330] width 6 height 6
click at [515, 330] on span "Explore Our Autumn Care Collection" at bounding box center [456, 330] width 121 height 9
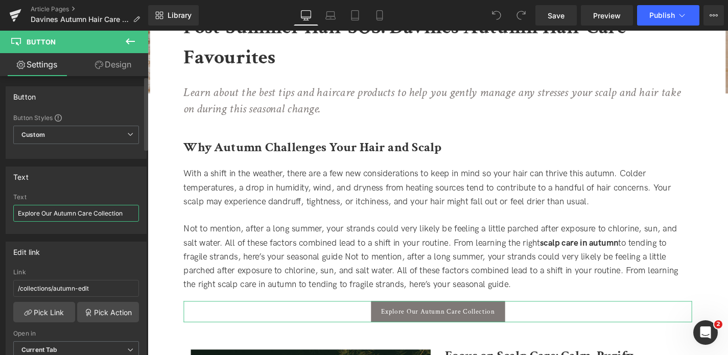
click at [79, 214] on input "Explore Our Autumn Care Collection" at bounding box center [76, 213] width 126 height 17
type input "Explore Our Autumn Hair Care Collection"
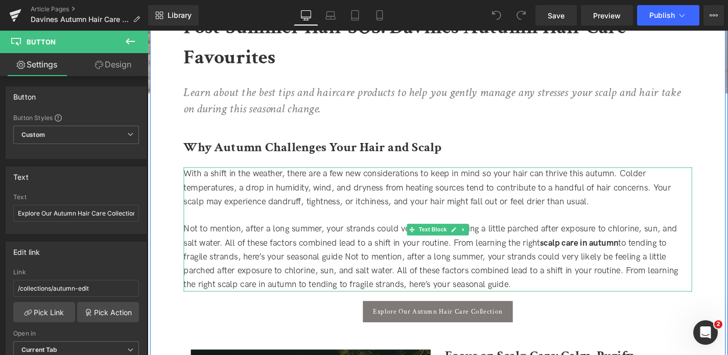
drag, startPoint x: 365, startPoint y: 256, endPoint x: 374, endPoint y: 255, distance: 9.2
click at [365, 256] on span "Not to mention, after a long summer, your strands could very likely be feeling …" at bounding box center [449, 270] width 526 height 69
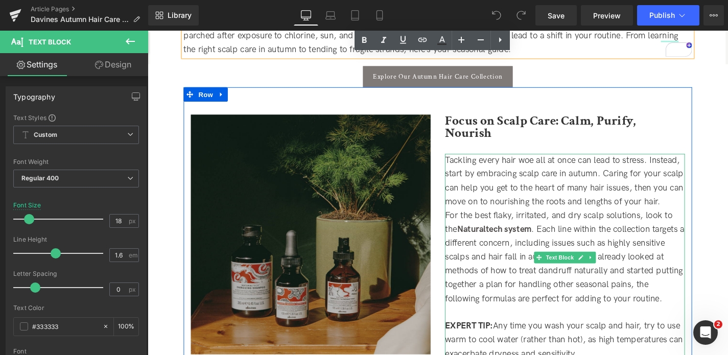
scroll to position [518, 0]
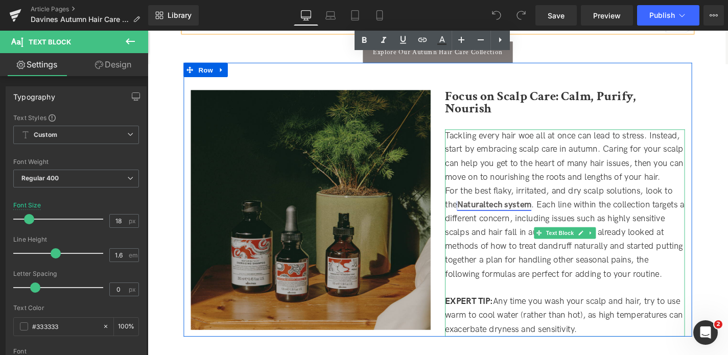
click at [522, 211] on link "Naturaltech system" at bounding box center [516, 216] width 79 height 11
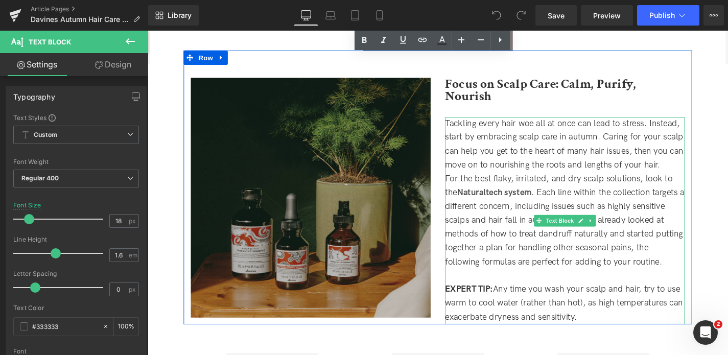
scroll to position [556, 0]
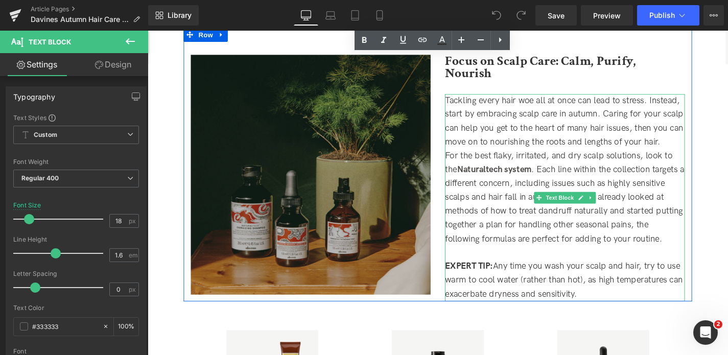
click at [658, 243] on div "For the best flaky, irritated, and dry scalp solutions, look to the Naturaltech…" at bounding box center [591, 208] width 255 height 103
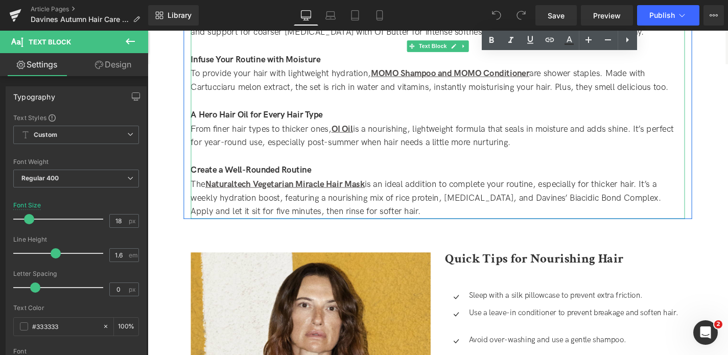
scroll to position [1401, 0]
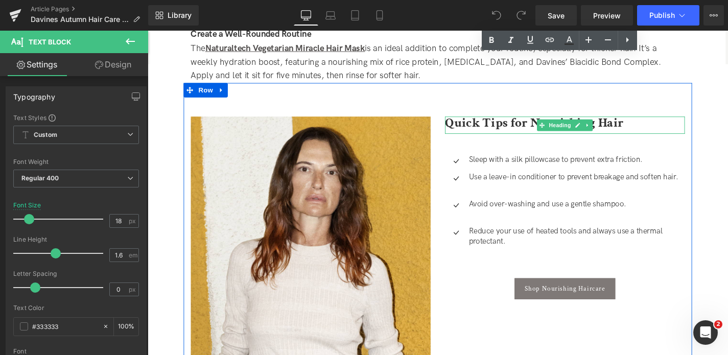
click at [653, 122] on h2 "Quick Tips for Nourishing Hair" at bounding box center [591, 128] width 255 height 13
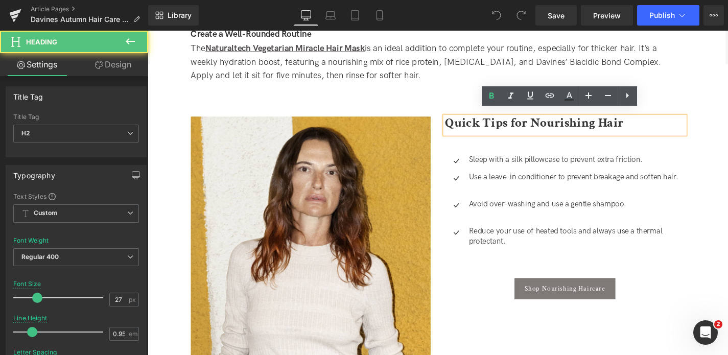
click at [655, 125] on h2 "Quick Tips for Nourishing Hair" at bounding box center [591, 128] width 255 height 13
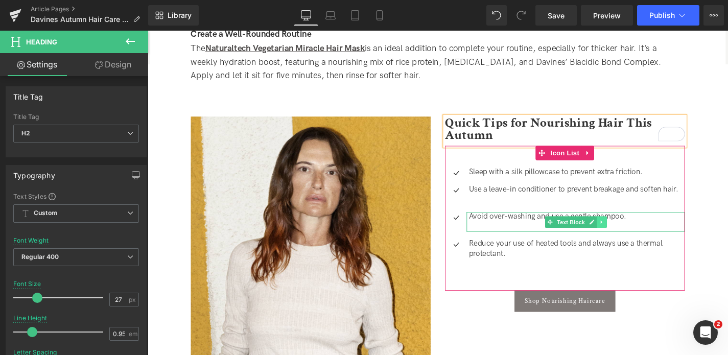
click at [634, 228] on link at bounding box center [630, 234] width 11 height 12
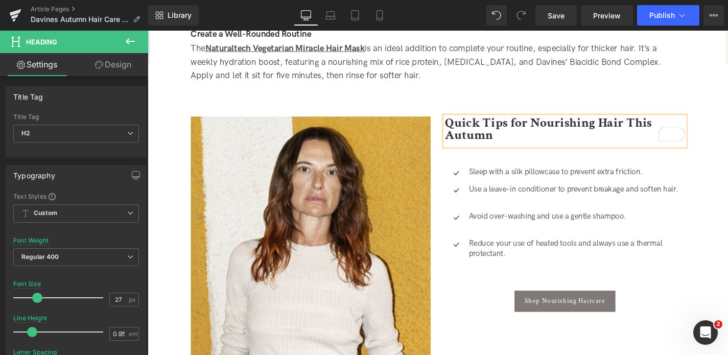
click at [727, 216] on div "Post-Summer Hair SOS: Davines Autumn Hair Care Favourites Heading Learn about t…" at bounding box center [456, 129] width 613 height 2586
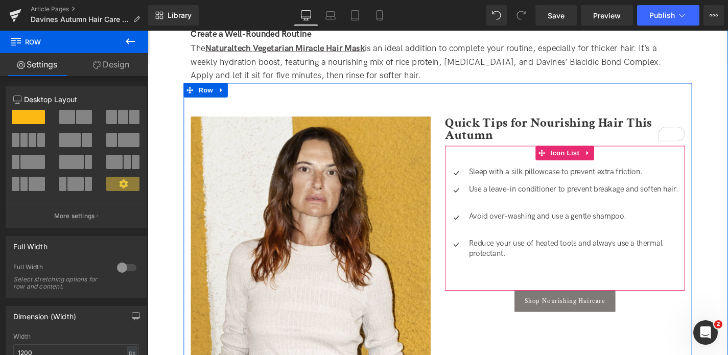
click at [526, 195] on p "Use a leave-in conditioner to prevent breakage and soften hair." at bounding box center [605, 200] width 230 height 11
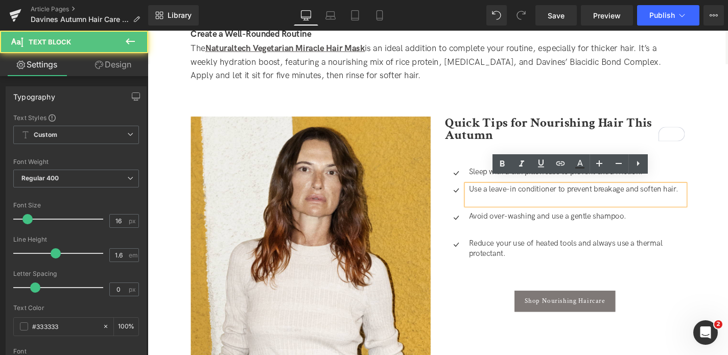
click at [496, 205] on p at bounding box center [605, 210] width 230 height 11
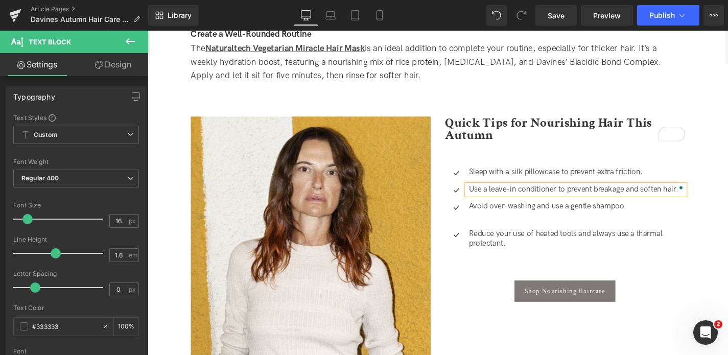
click at [504, 224] on p at bounding box center [605, 229] width 230 height 11
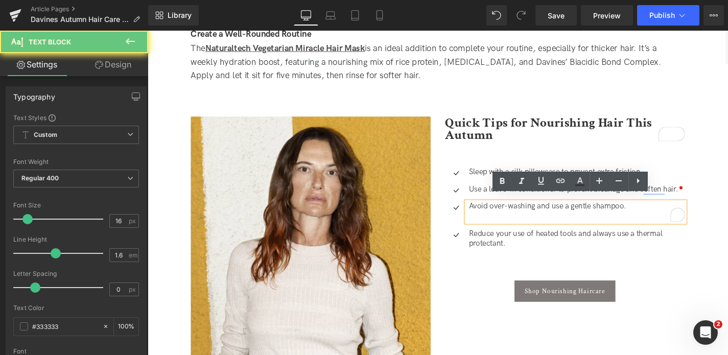
click at [494, 224] on p "To enrich screen reader interactions, please activate Accessibility in Grammarl…" at bounding box center [605, 229] width 230 height 11
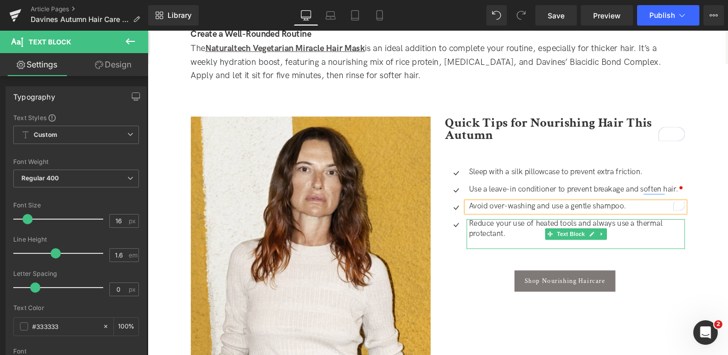
click at [524, 242] on p "Reduce your use of heated tools and always use a thermal protectant." at bounding box center [605, 241] width 230 height 21
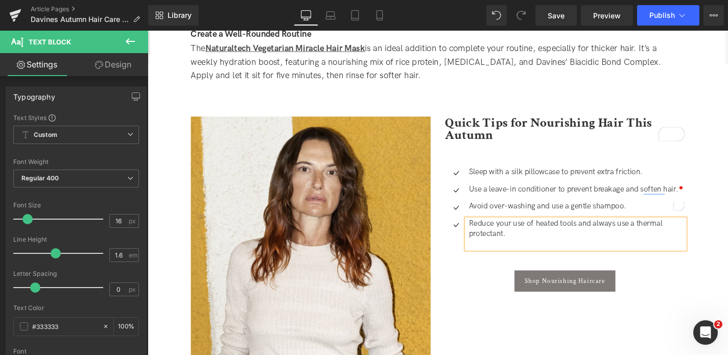
click at [495, 252] on p at bounding box center [605, 257] width 230 height 11
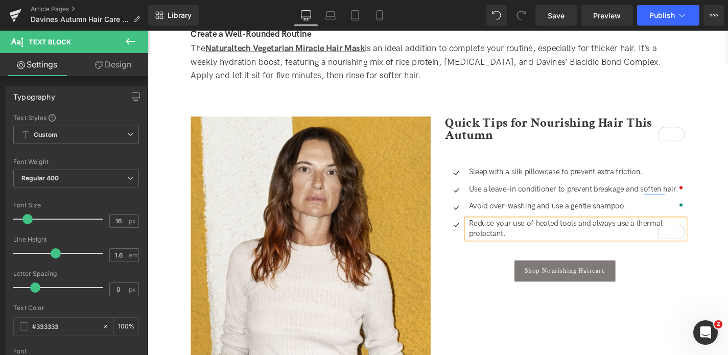
click at [674, 97] on div "Image Quick Tips for Nourishing Hair This Autumn Heading Icon Sleep with a silk…" at bounding box center [456, 231] width 541 height 291
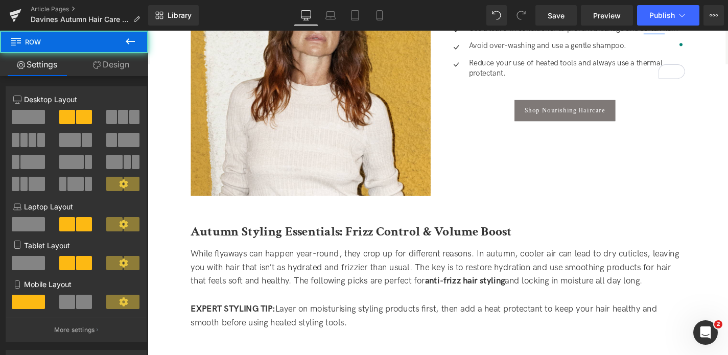
scroll to position [1687, 0]
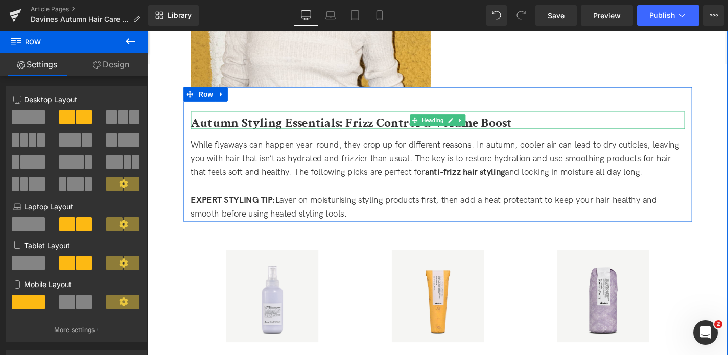
click at [246, 119] on b "Autumn Styling Essentials: Frizz Control & Volume Boost" at bounding box center [364, 128] width 342 height 18
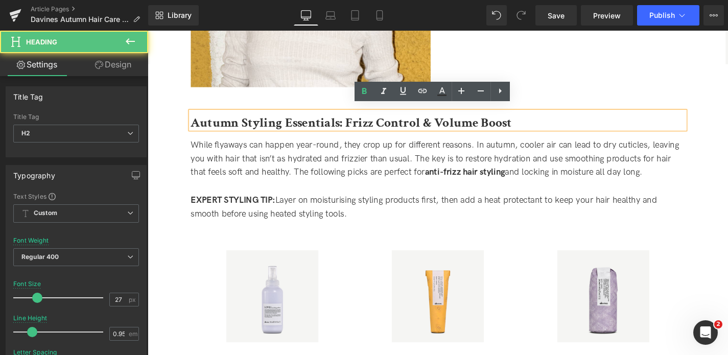
click at [247, 120] on b "Autumn Styling Essentials: Frizz Control & Volume Boost" at bounding box center [364, 128] width 342 height 18
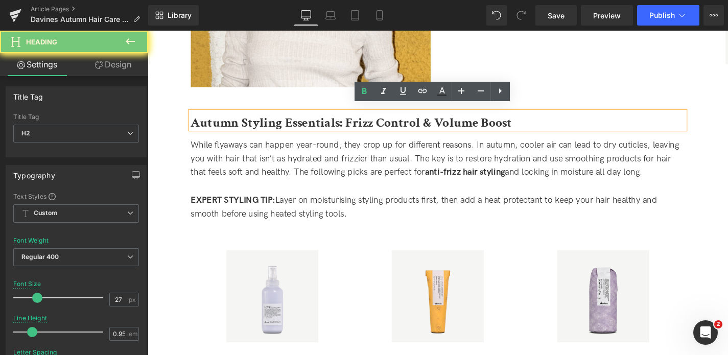
click at [247, 120] on b "Autumn Styling Essentials: Frizz Control & Volume Boost" at bounding box center [364, 128] width 342 height 18
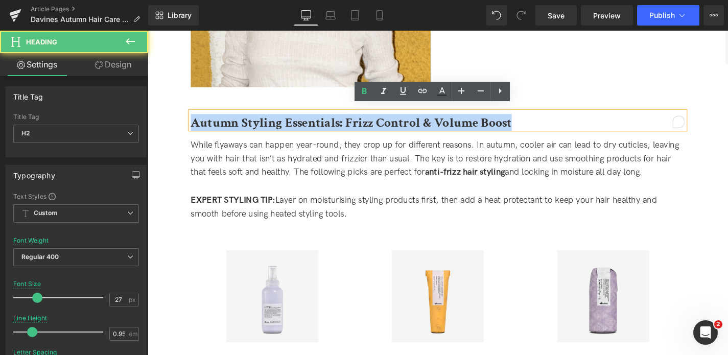
click at [247, 120] on b "Autumn Styling Essentials: Frizz Control & Volume Boost" at bounding box center [364, 128] width 342 height 18
click at [245, 123] on b "Autumn Styling Essentials: Frizz Control & Volume Boost" at bounding box center [364, 128] width 342 height 18
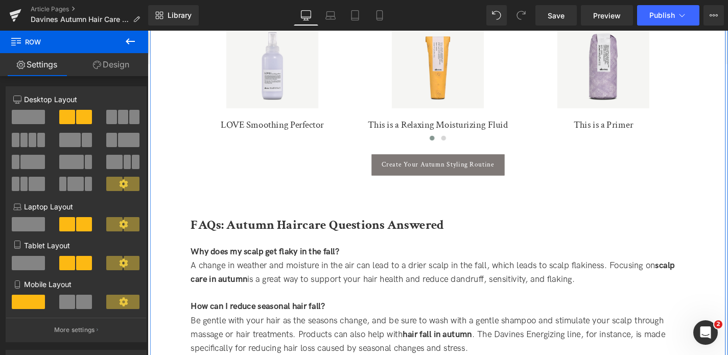
scroll to position [2062, 0]
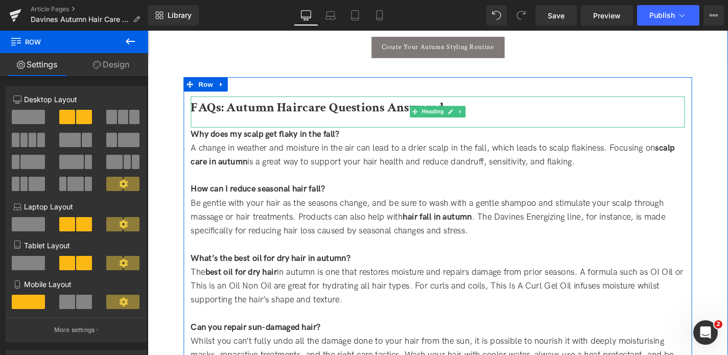
click at [327, 109] on b "FAQs: Autumn Haircare Questions Answered" at bounding box center [328, 112] width 270 height 18
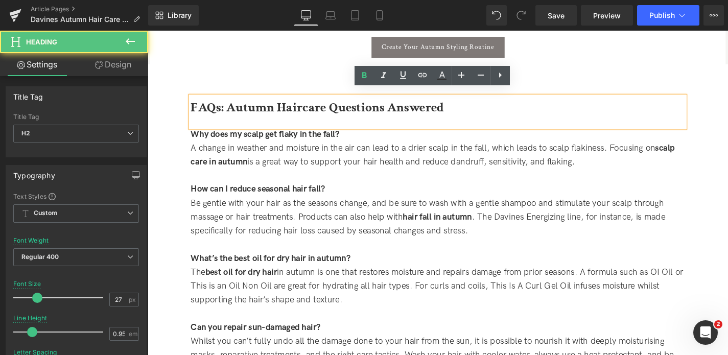
click at [320, 110] on b "FAQs: Autumn Haircare Questions Answered" at bounding box center [328, 112] width 270 height 18
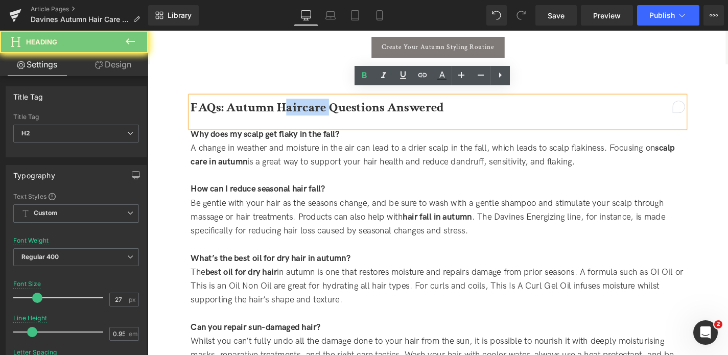
click at [316, 106] on b "FAQs: Autumn Haircare Questions Answered" at bounding box center [328, 112] width 270 height 18
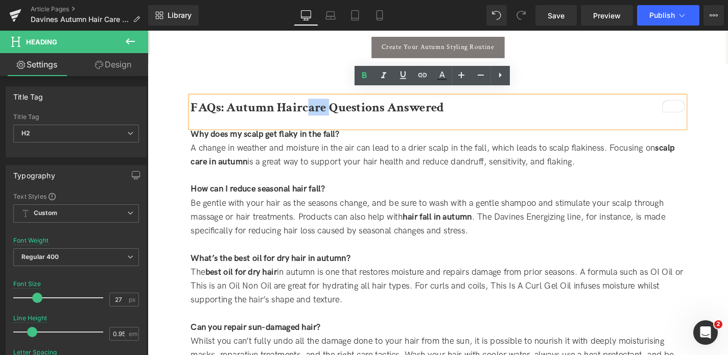
scroll to position [2062, 0]
click at [315, 104] on b "FAQs: Autumn Haircare Questions Answered" at bounding box center [328, 112] width 270 height 18
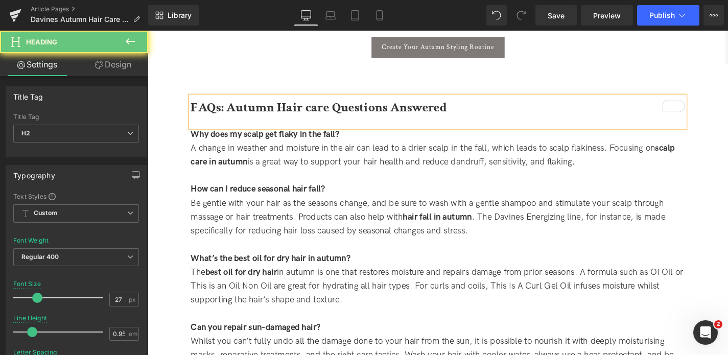
click at [323, 105] on b "FAQs: Autumn Hair care Questions Answered" at bounding box center [329, 112] width 273 height 18
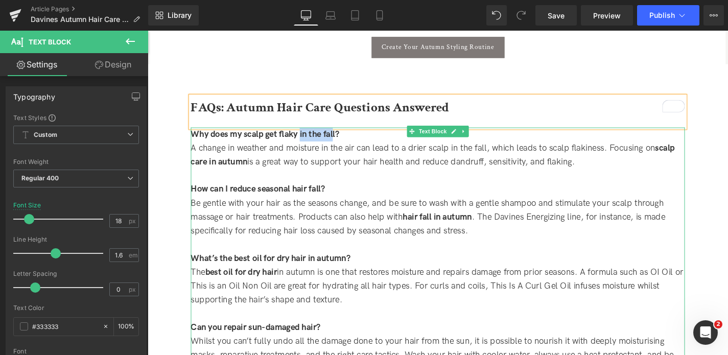
drag, startPoint x: 344, startPoint y: 135, endPoint x: 310, endPoint y: 136, distance: 33.2
click at [310, 136] on strong "Why does my scalp get flaky in the fall?" at bounding box center [272, 140] width 158 height 11
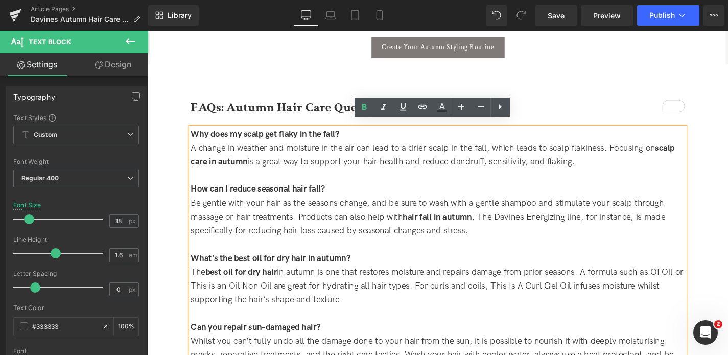
click at [348, 135] on strong "Why does my scalp get flaky in the fall?" at bounding box center [272, 140] width 158 height 11
drag, startPoint x: 331, startPoint y: 135, endPoint x: 311, endPoint y: 136, distance: 20.4
click at [311, 136] on strong "Why does my scalp get flaky in the fall?" at bounding box center [272, 140] width 158 height 11
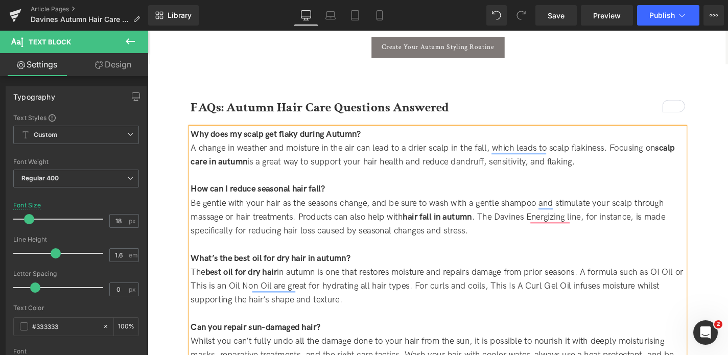
click at [303, 213] on div "Be gentle with your hair as the seasons change, and be sure to wash with a gent…" at bounding box center [456, 229] width 526 height 44
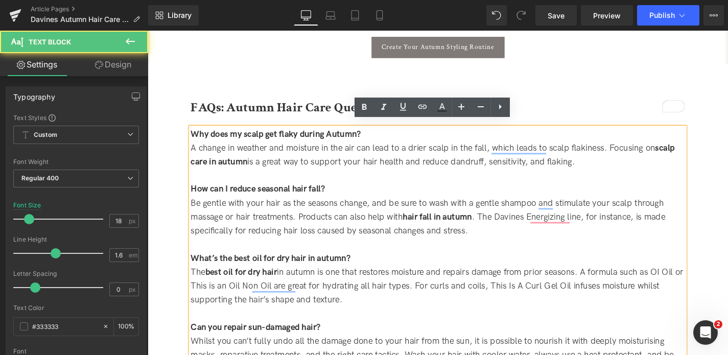
click at [305, 194] on strong "How can I reduce seasonal hair fall?" at bounding box center [264, 199] width 143 height 11
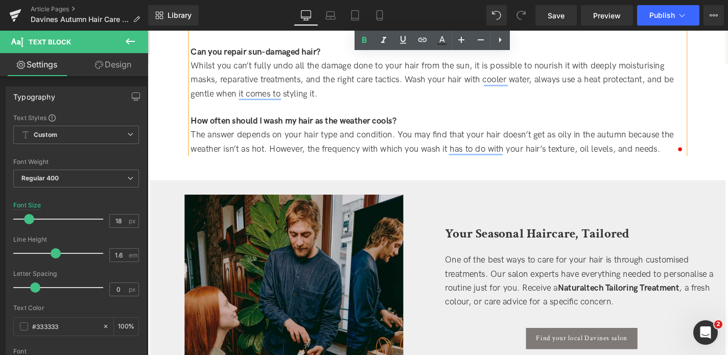
scroll to position [2393, 0]
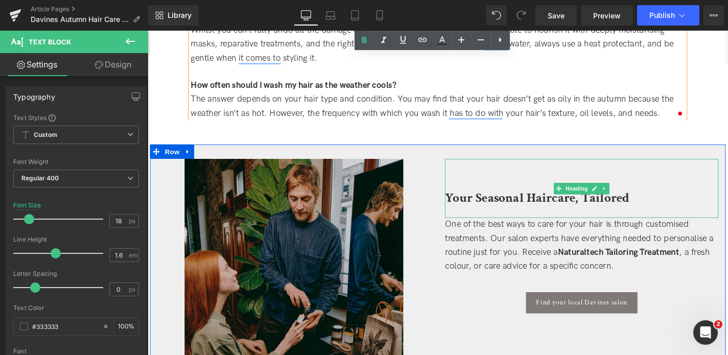
click at [519, 206] on b "Your Seasonal Haircare, Tailored" at bounding box center [562, 208] width 197 height 18
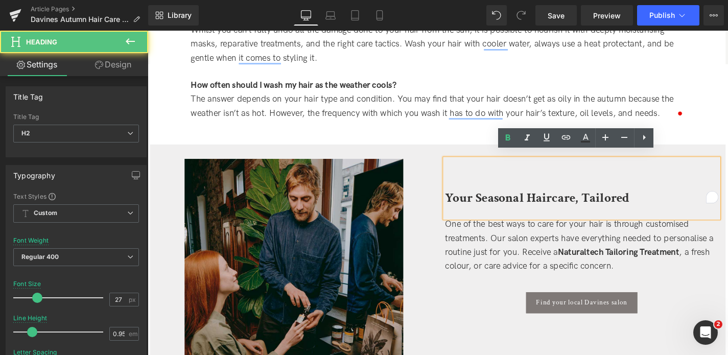
click at [524, 205] on b "Your Seasonal Haircare, Tailored" at bounding box center [562, 208] width 197 height 18
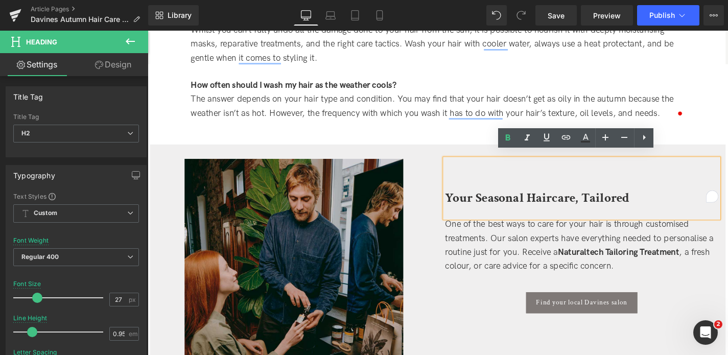
drag, startPoint x: 497, startPoint y: 202, endPoint x: 522, endPoint y: 212, distance: 27.2
click at [497, 202] on b "Your Seasonal Haircare, Tailored" at bounding box center [562, 208] width 197 height 18
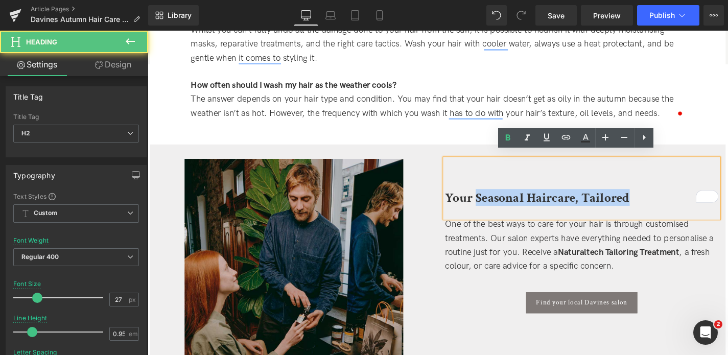
drag, startPoint x: 496, startPoint y: 202, endPoint x: 462, endPoint y: 203, distance: 34.8
click at [464, 203] on div "Your Seasonal Haircare, Tailored" at bounding box center [609, 198] width 291 height 63
click at [506, 209] on b "Your Seasonal Haircare, Tailored" at bounding box center [562, 208] width 197 height 18
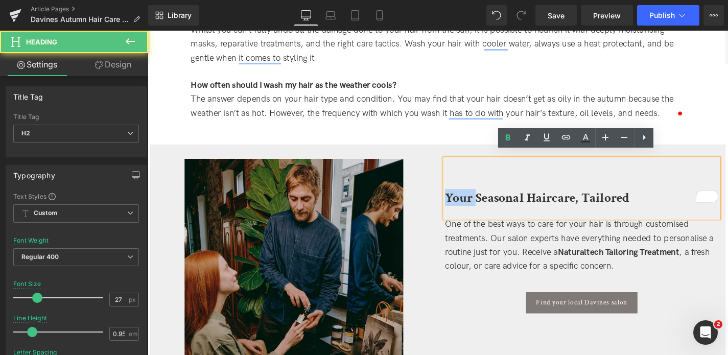
drag, startPoint x: 495, startPoint y: 200, endPoint x: 465, endPoint y: 200, distance: 29.6
click at [465, 200] on b "Your Seasonal Haircare, Tailored" at bounding box center [562, 208] width 197 height 18
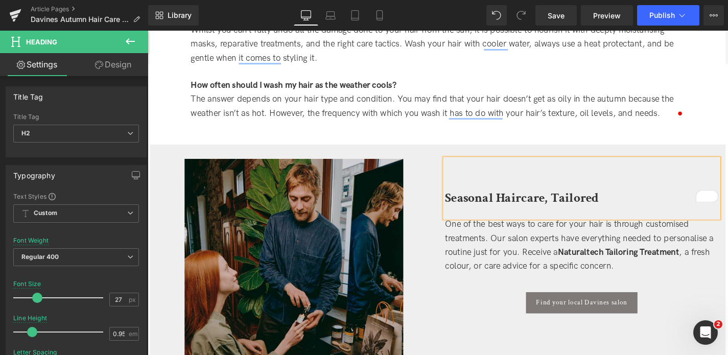
click at [568, 203] on b "Seasonal Haircare, Tailored" at bounding box center [546, 208] width 164 height 18
click at [446, 136] on div "Image Seasonal Haircare Tips, Tailored Heading One of the best ways to care for…" at bounding box center [457, 278] width 618 height 304
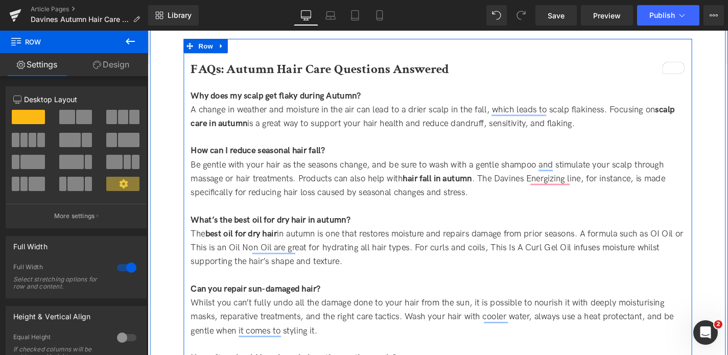
scroll to position [2109, 0]
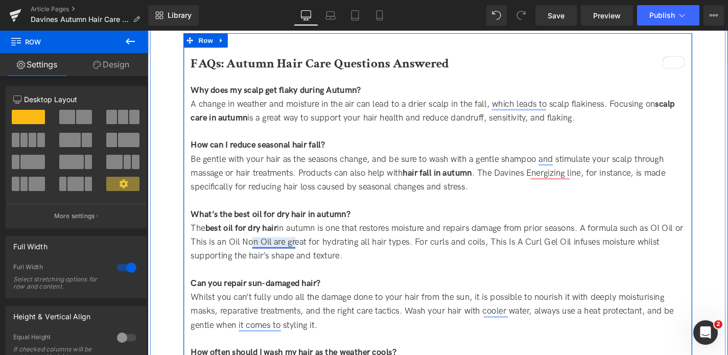
click at [355, 247] on div "The best oil for dry hair in autumn is one that restores moisture and repairs d…" at bounding box center [456, 256] width 526 height 44
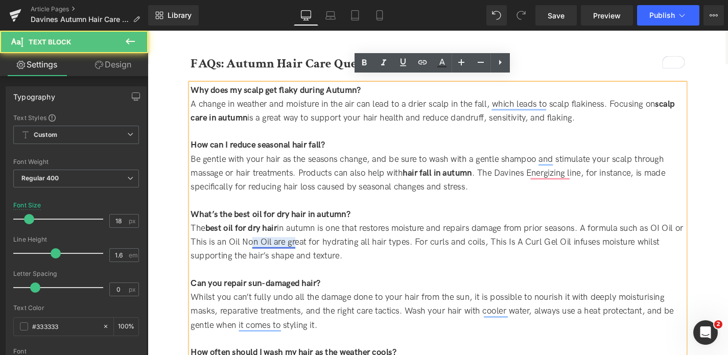
click at [280, 252] on div "The best oil for dry hair in autumn is one that restores moisture and repairs d…" at bounding box center [456, 256] width 526 height 44
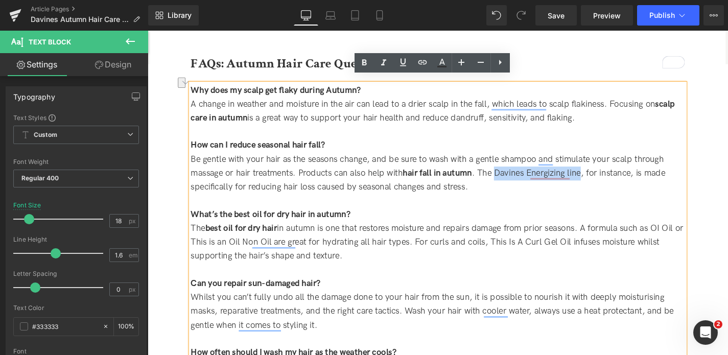
drag, startPoint x: 600, startPoint y: 177, endPoint x: 519, endPoint y: 177, distance: 81.2
click at [519, 177] on div "Be gentle with your hair as the seasons change, and be sure to wash with a gent…" at bounding box center [456, 182] width 526 height 44
click at [415, 64] on link at bounding box center [422, 62] width 19 height 19
click at [544, 192] on input "text" at bounding box center [561, 187] width 157 height 26
paste input "https://uk.davines.com/collections/naturaltech/energizing"
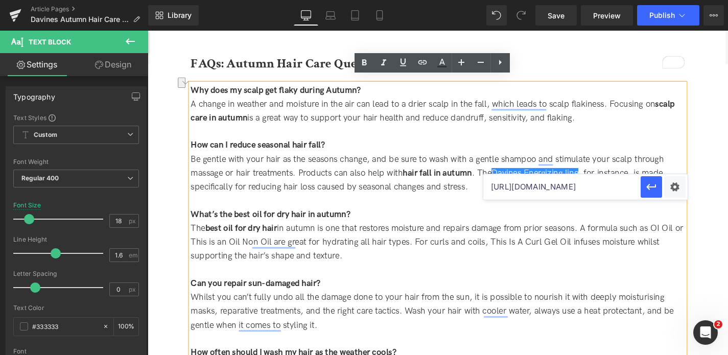
scroll to position [0, 76]
type input "https://uk.davines.com/collections/naturaltech/energizing"
click at [651, 189] on icon "button" at bounding box center [651, 187] width 12 height 12
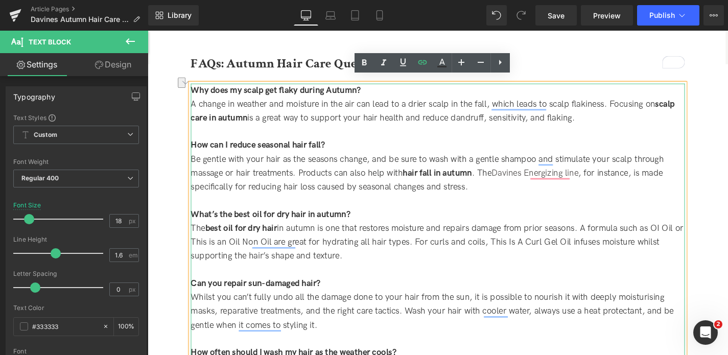
click at [468, 205] on div "To enrich screen reader interactions, please activate Accessibility in Grammarl…" at bounding box center [456, 212] width 526 height 15
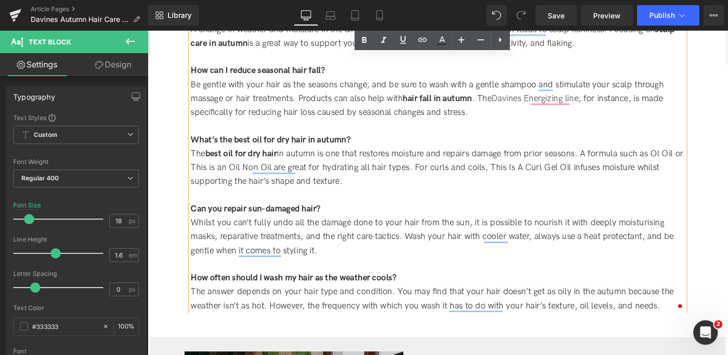
scroll to position [2191, 0]
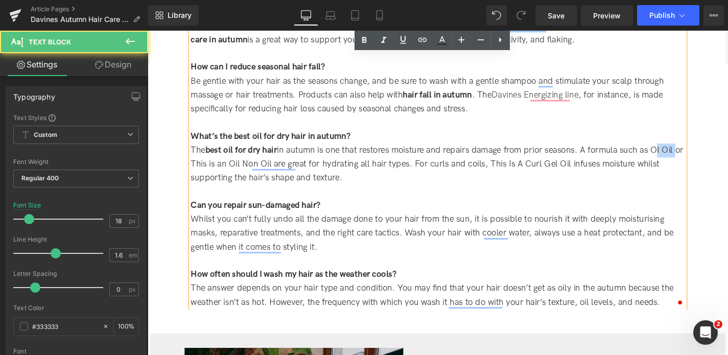
drag, startPoint x: 712, startPoint y: 151, endPoint x: 689, endPoint y: 151, distance: 23.0
click at [689, 151] on div "The best oil for dry hair in autumn is one that restores moisture and repairs d…" at bounding box center [456, 173] width 526 height 44
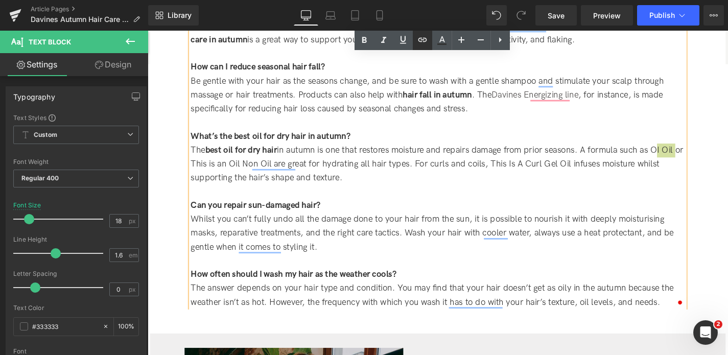
click at [423, 40] on icon at bounding box center [422, 40] width 9 height 4
click at [608, 170] on input "text" at bounding box center [592, 165] width 157 height 26
paste input "https://uk.davines.com/products/oi-oil"
click at [677, 166] on icon "button" at bounding box center [681, 164] width 12 height 12
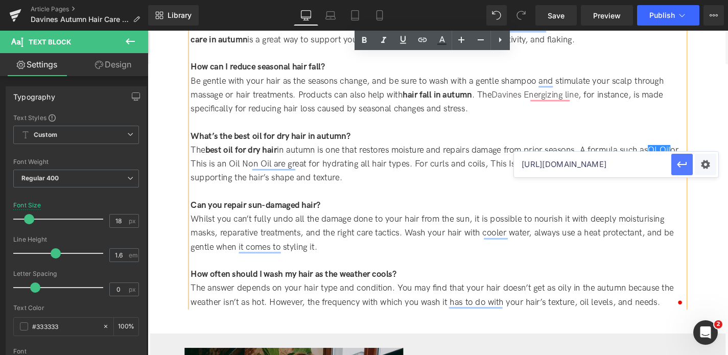
scroll to position [0, 0]
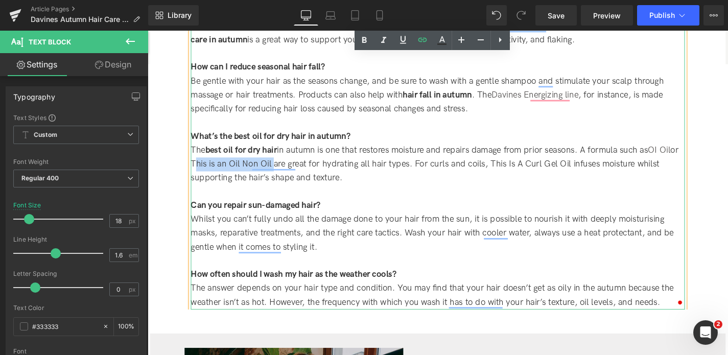
drag, startPoint x: 287, startPoint y: 167, endPoint x: 206, endPoint y: 167, distance: 81.7
click at [206, 167] on div "The best oil for dry hair in autumn is one that restores moisture and repairs d…" at bounding box center [456, 173] width 526 height 44
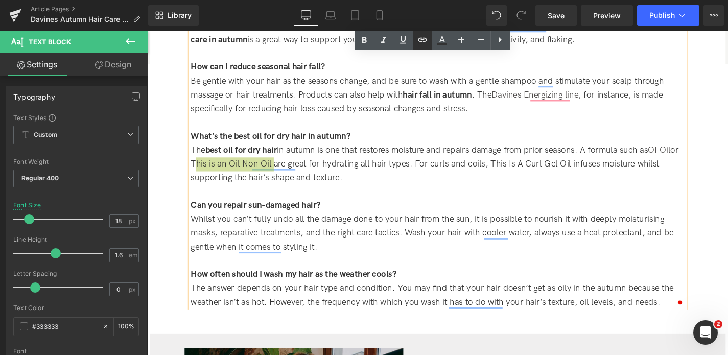
click at [420, 37] on icon at bounding box center [422, 40] width 12 height 12
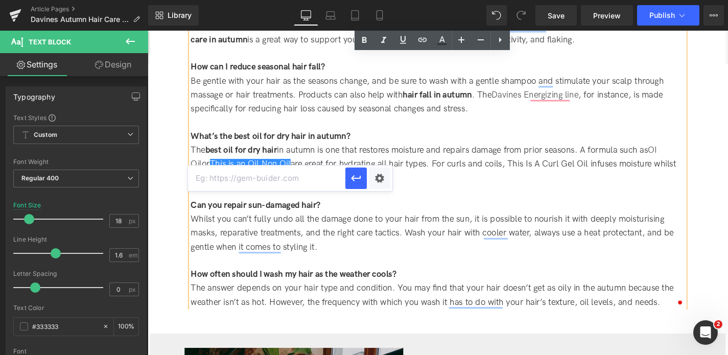
click at [276, 180] on input "text" at bounding box center [266, 178] width 157 height 26
paste input "https://uk.davines.com/products/this-is-an-oil-non-oil"
type input "https://uk.davines.com/products/this-is-an-oil-non-oil"
click at [352, 183] on icon "button" at bounding box center [356, 178] width 12 height 12
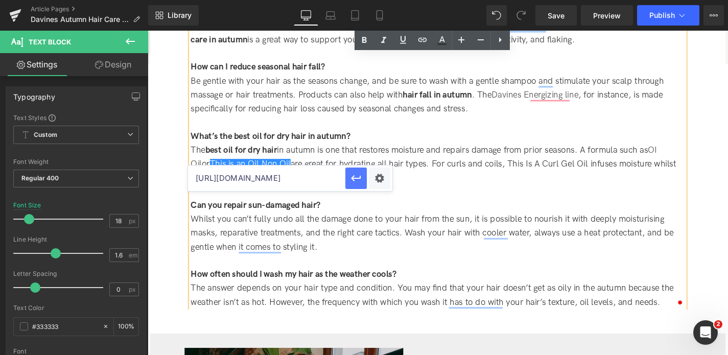
scroll to position [0, 0]
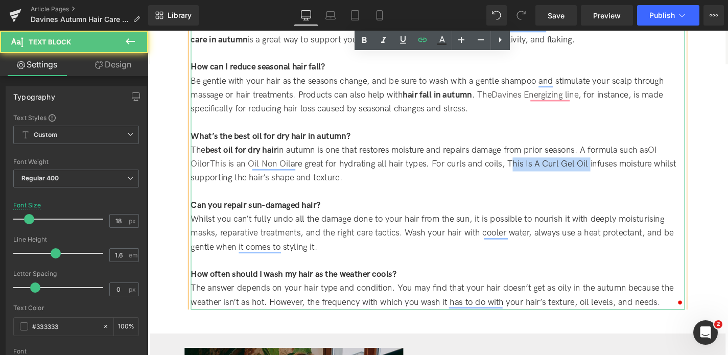
drag, startPoint x: 604, startPoint y: 168, endPoint x: 522, endPoint y: 167, distance: 82.7
click at [522, 167] on div "The best oil for dry hair in autumn is one that restores moisture and repairs d…" at bounding box center [456, 173] width 526 height 44
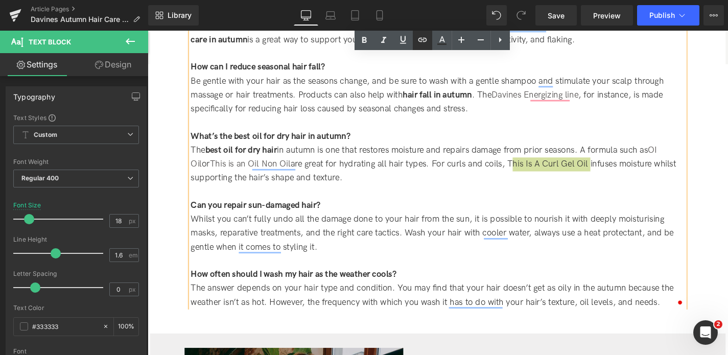
click at [419, 42] on icon at bounding box center [422, 40] width 12 height 12
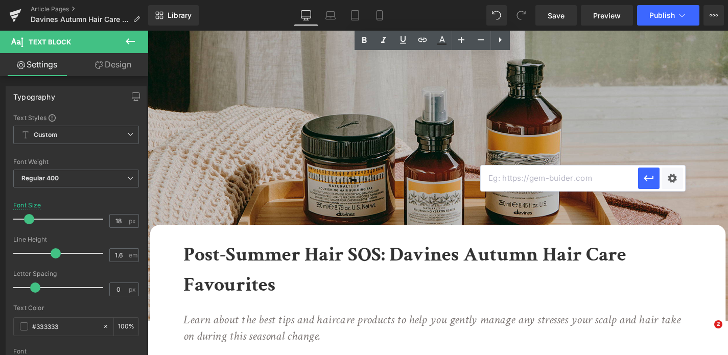
click at [523, 172] on input "text" at bounding box center [558, 178] width 157 height 26
